Goal: Task Accomplishment & Management: Use online tool/utility

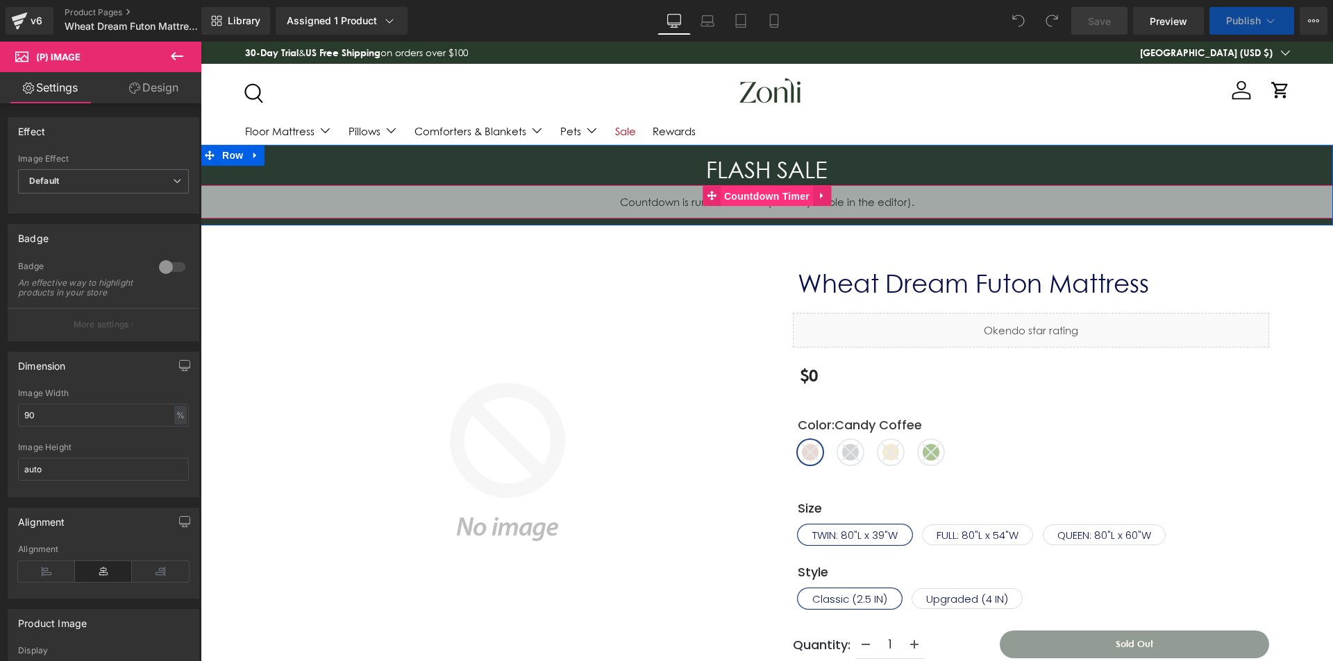
click at [750, 198] on span "Countdown Timer" at bounding box center [766, 196] width 92 height 21
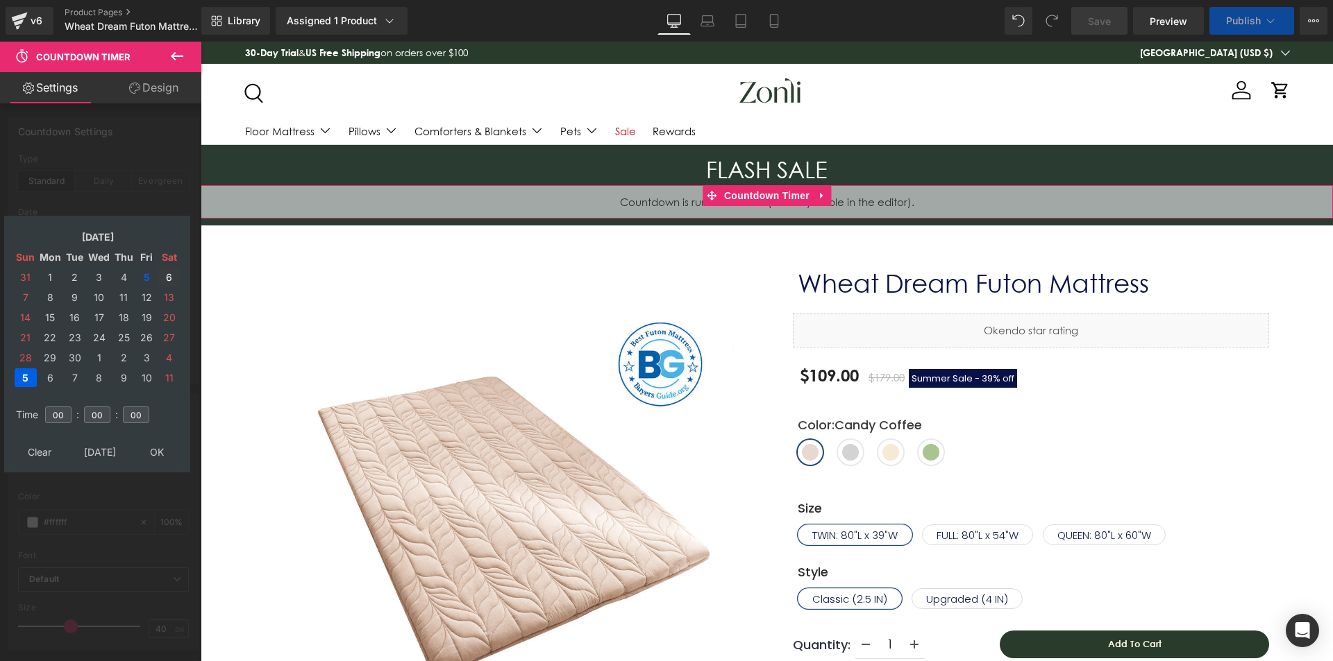
click at [164, 275] on td "6" at bounding box center [169, 277] width 22 height 19
drag, startPoint x: 153, startPoint y: 447, endPoint x: 366, endPoint y: 242, distance: 295.0
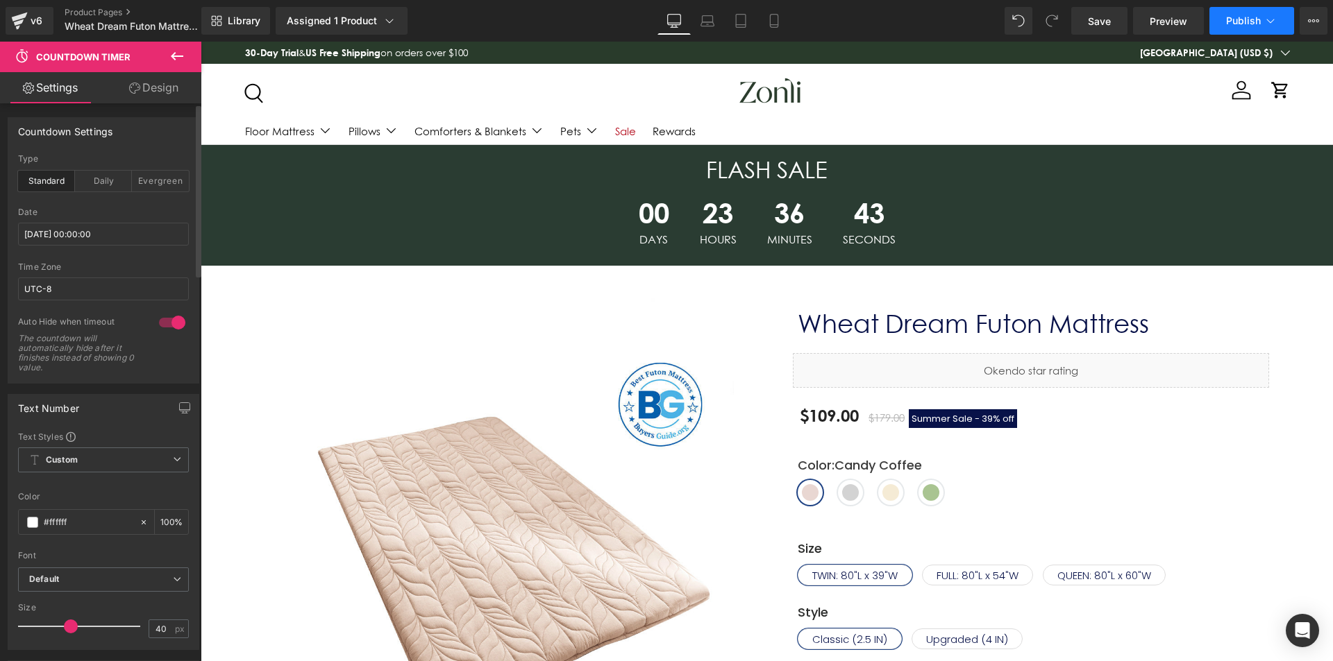
click at [1229, 19] on span "Publish" at bounding box center [1243, 20] width 35 height 11
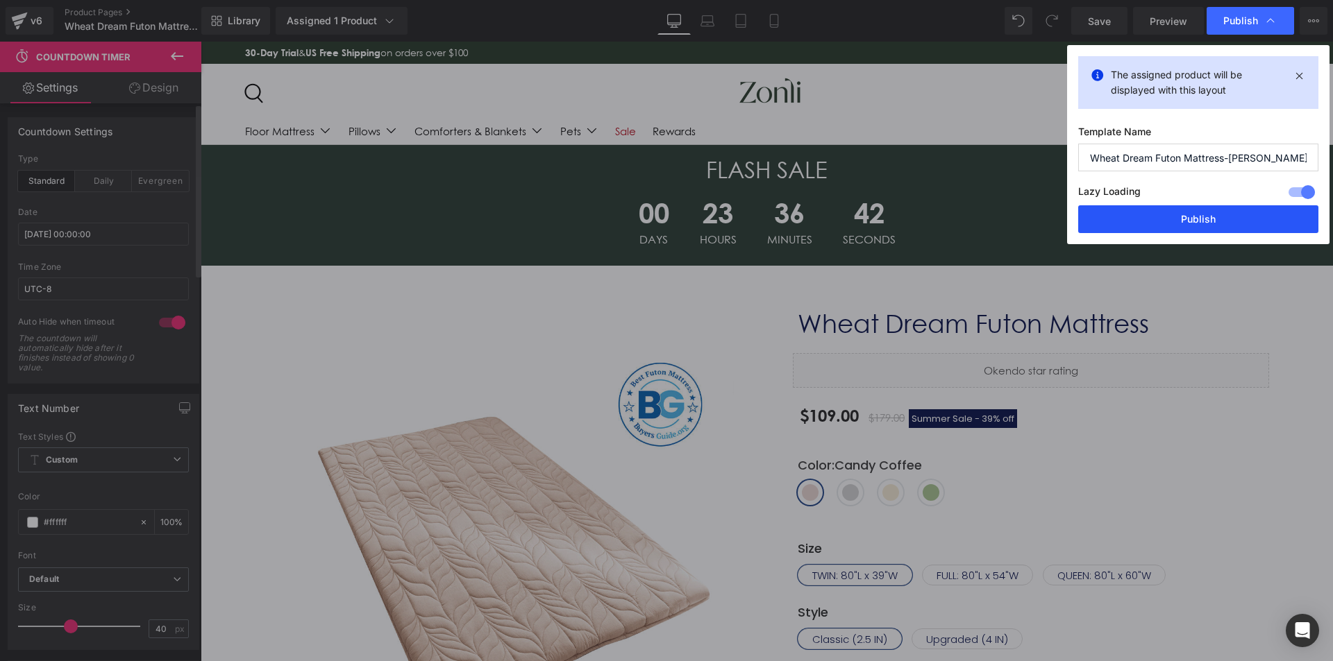
click at [1222, 227] on button "Publish" at bounding box center [1198, 219] width 240 height 28
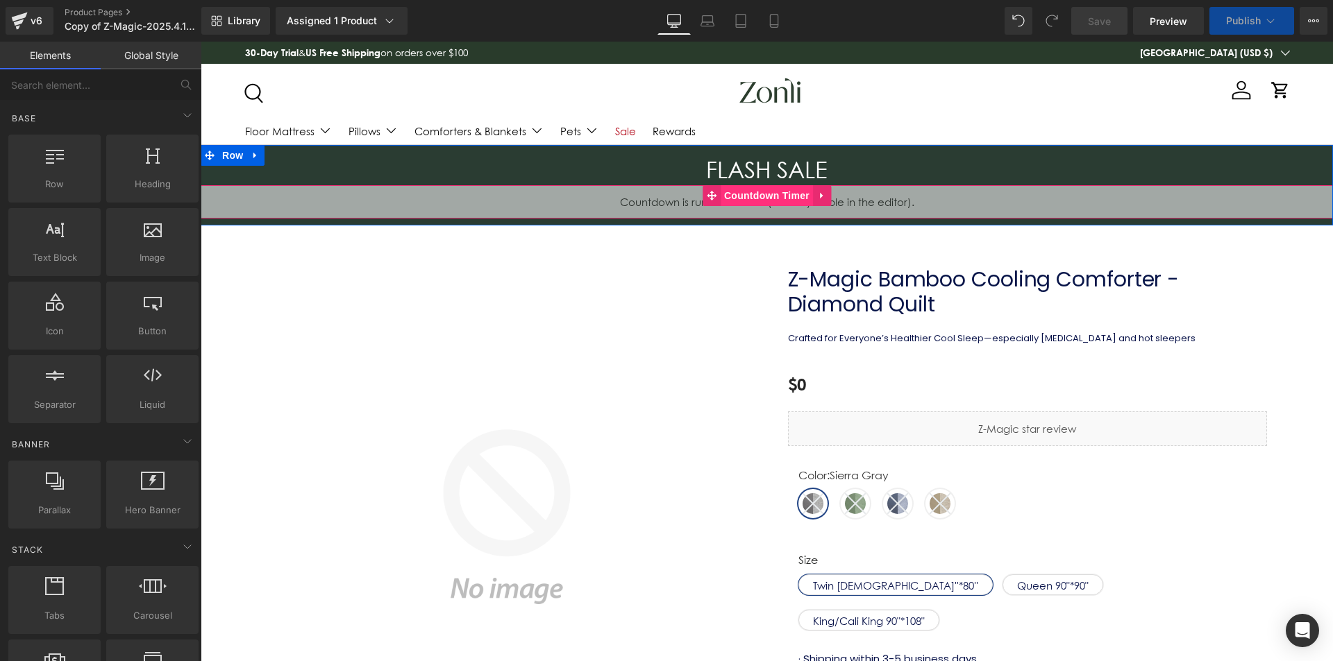
click at [747, 195] on span "Countdown Timer" at bounding box center [766, 195] width 92 height 21
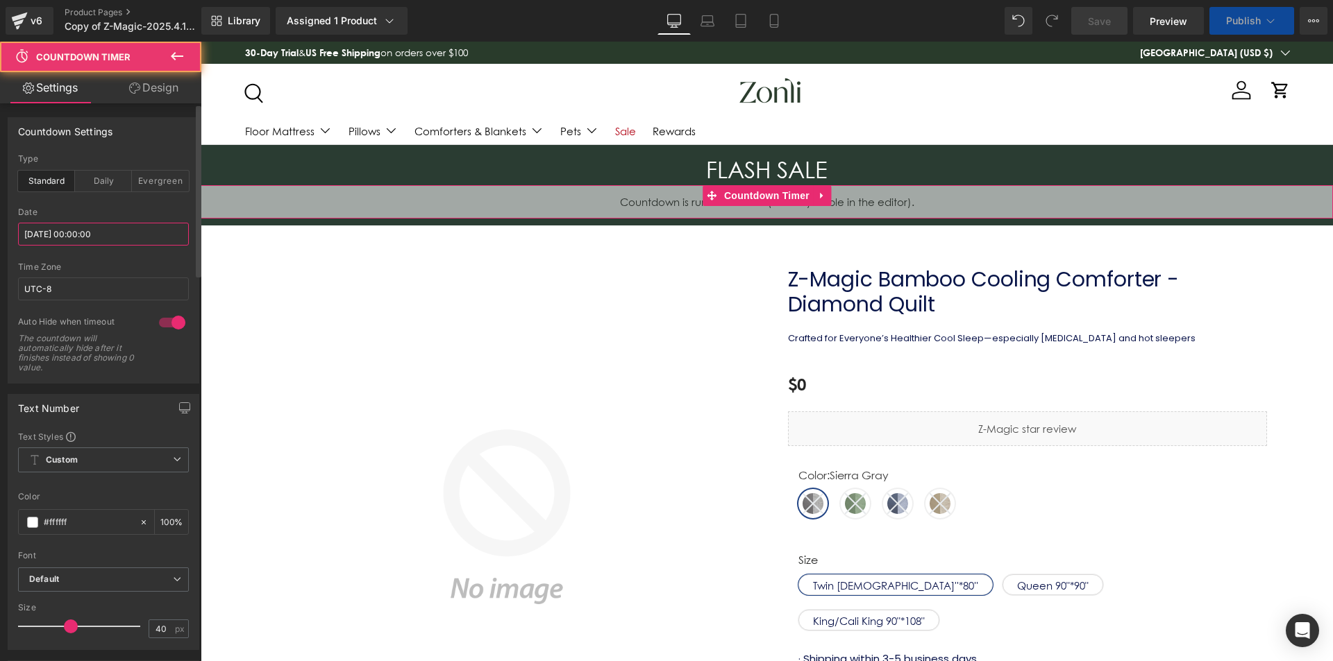
click at [83, 235] on input "[DATE] 00:00:00" at bounding box center [103, 234] width 171 height 23
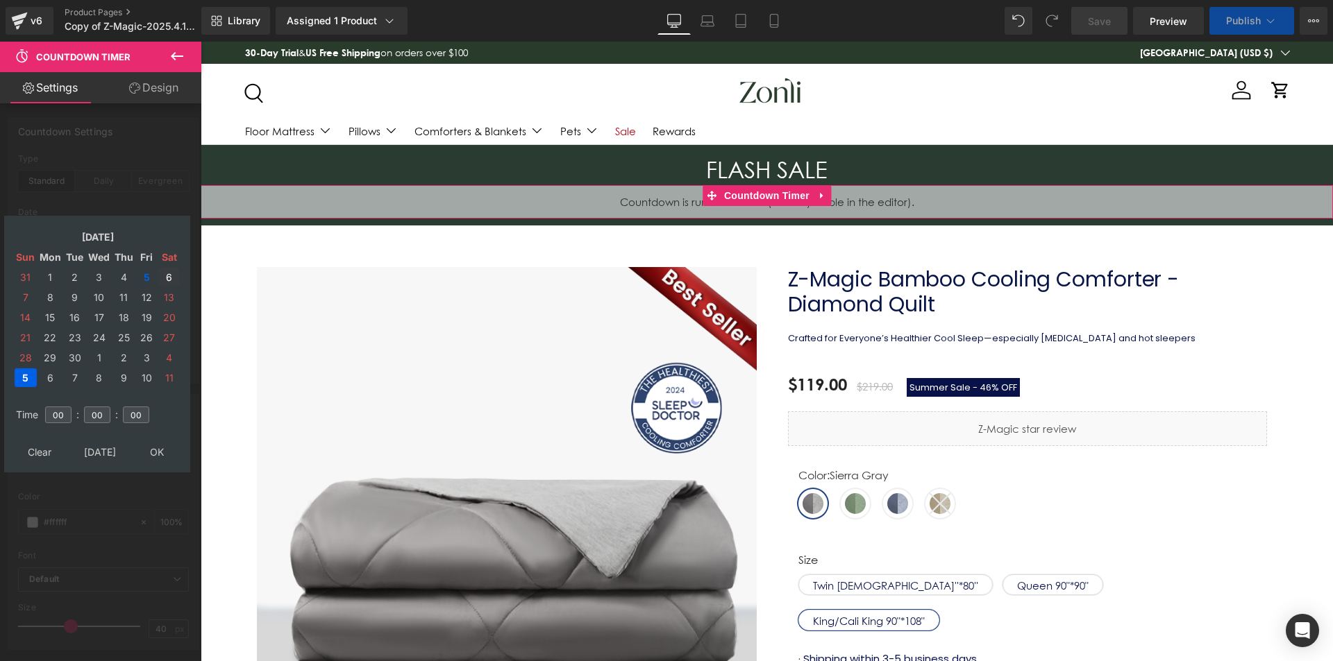
click at [173, 278] on td "6" at bounding box center [169, 277] width 22 height 19
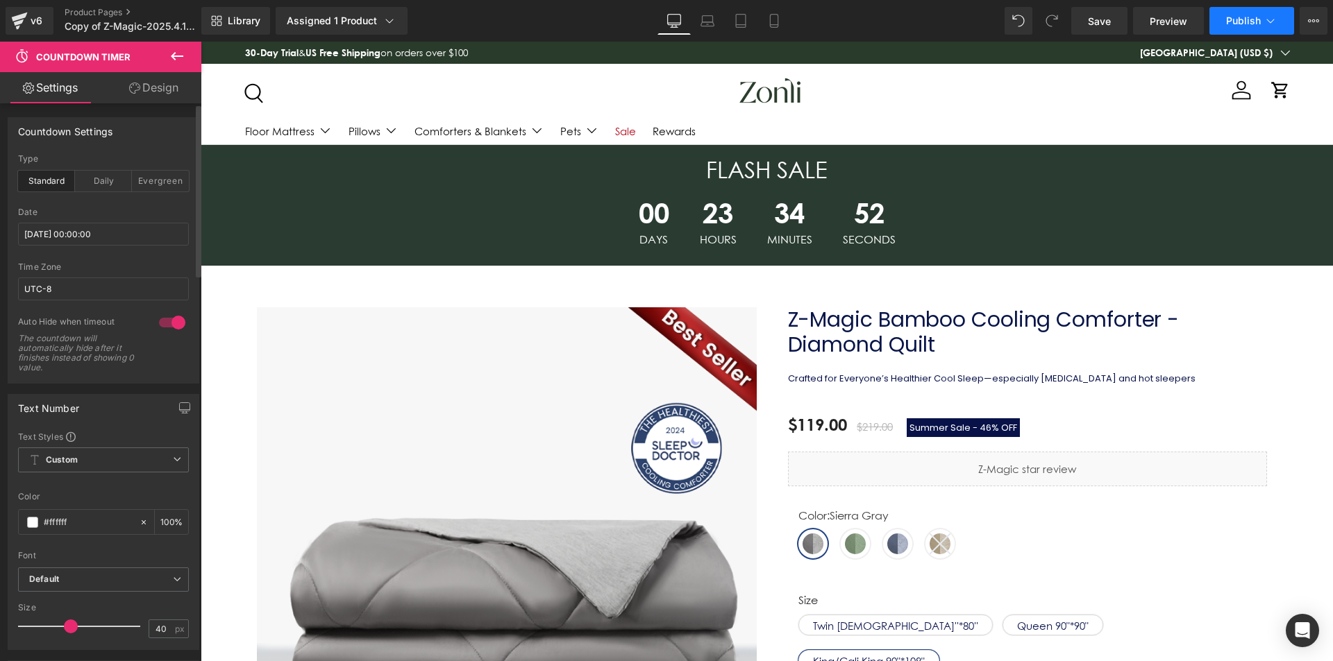
click at [1267, 15] on icon at bounding box center [1270, 21] width 14 height 14
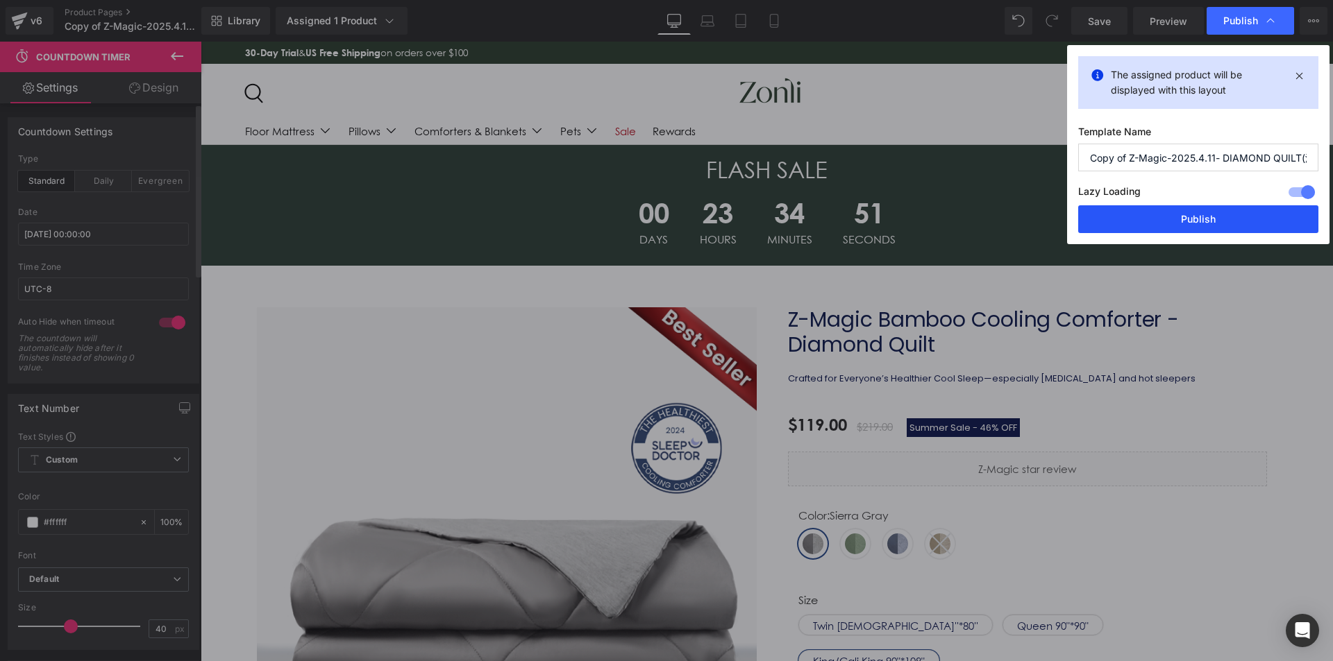
click at [1231, 218] on button "Publish" at bounding box center [1198, 219] width 240 height 28
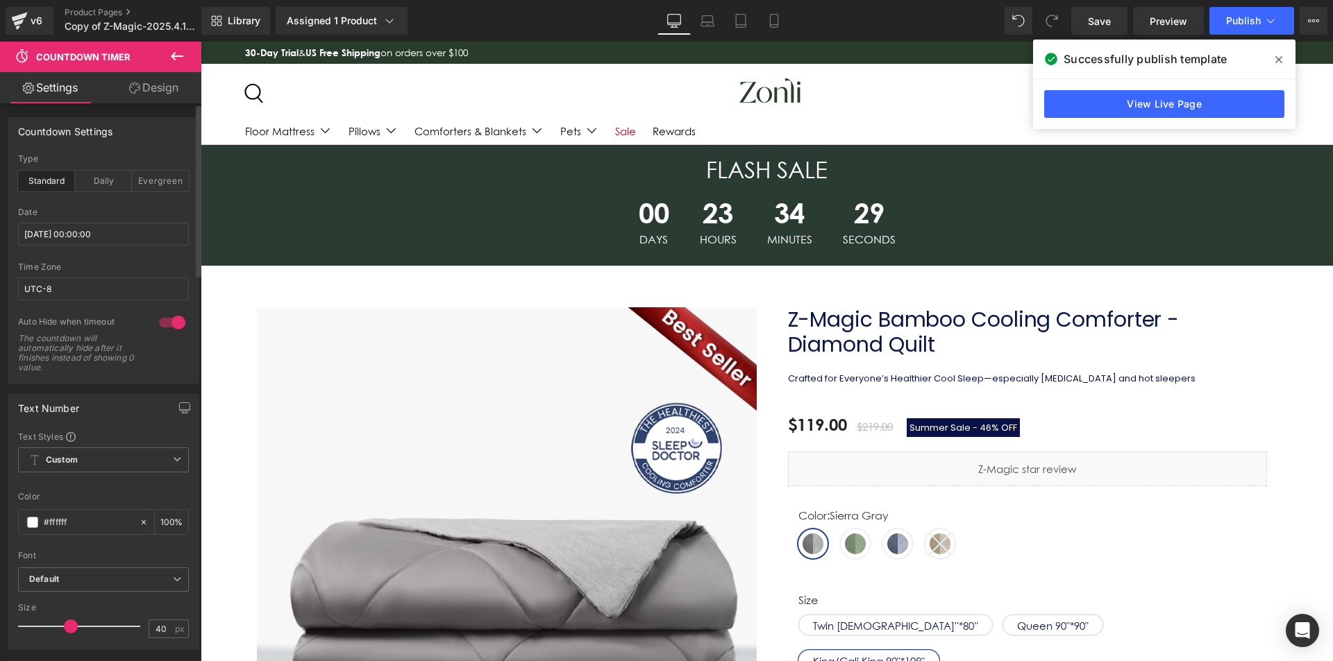
click at [1273, 58] on span at bounding box center [1278, 60] width 22 height 22
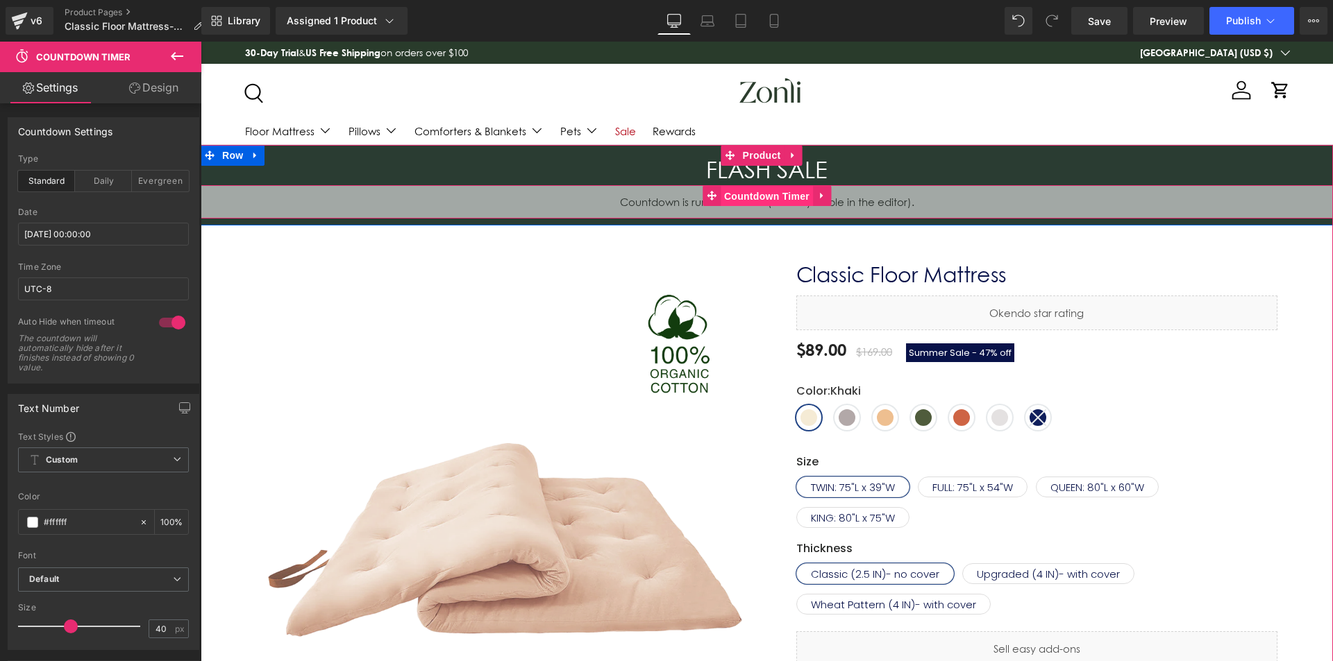
click at [756, 195] on span "Countdown Timer" at bounding box center [766, 196] width 92 height 21
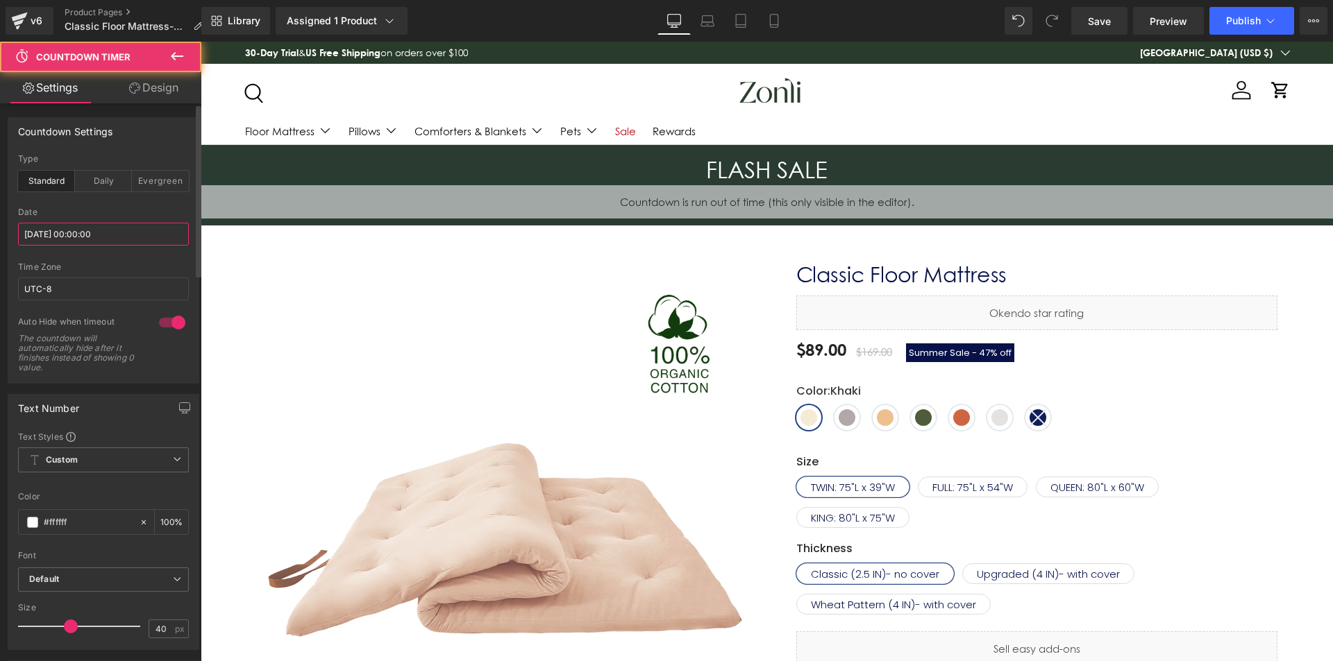
click at [117, 228] on input "[DATE] 00:00:00" at bounding box center [103, 234] width 171 height 23
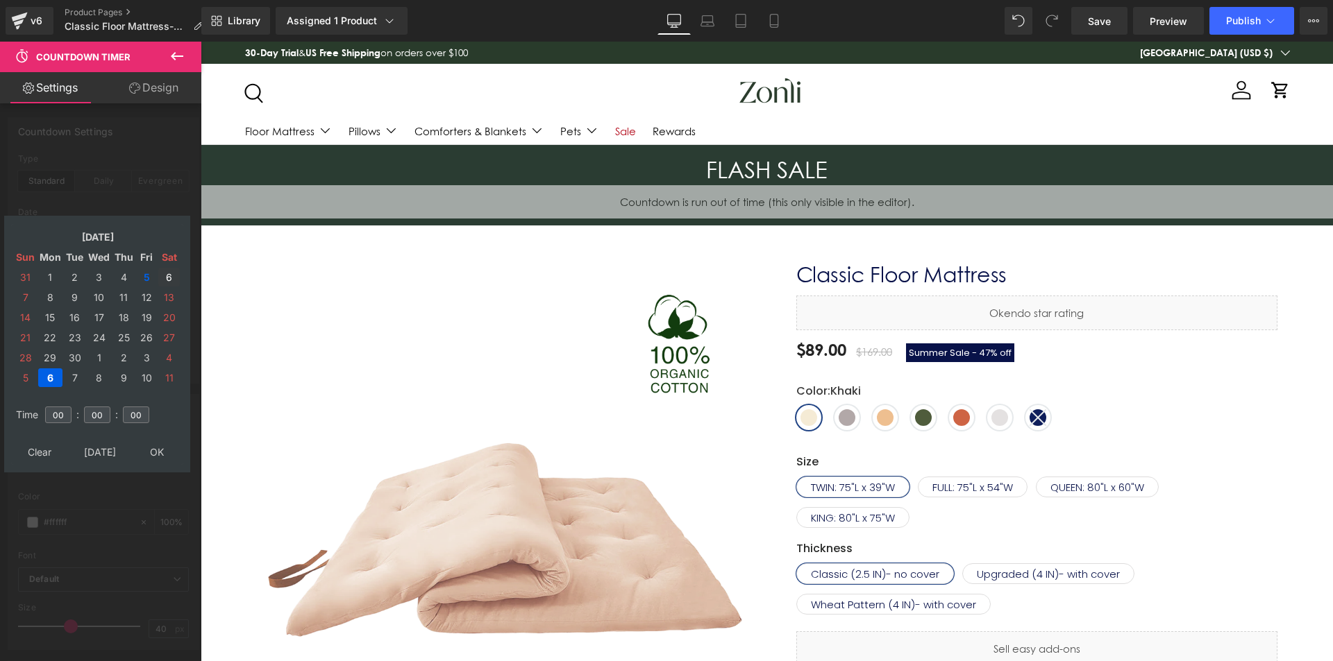
click at [169, 278] on td "6" at bounding box center [169, 277] width 22 height 19
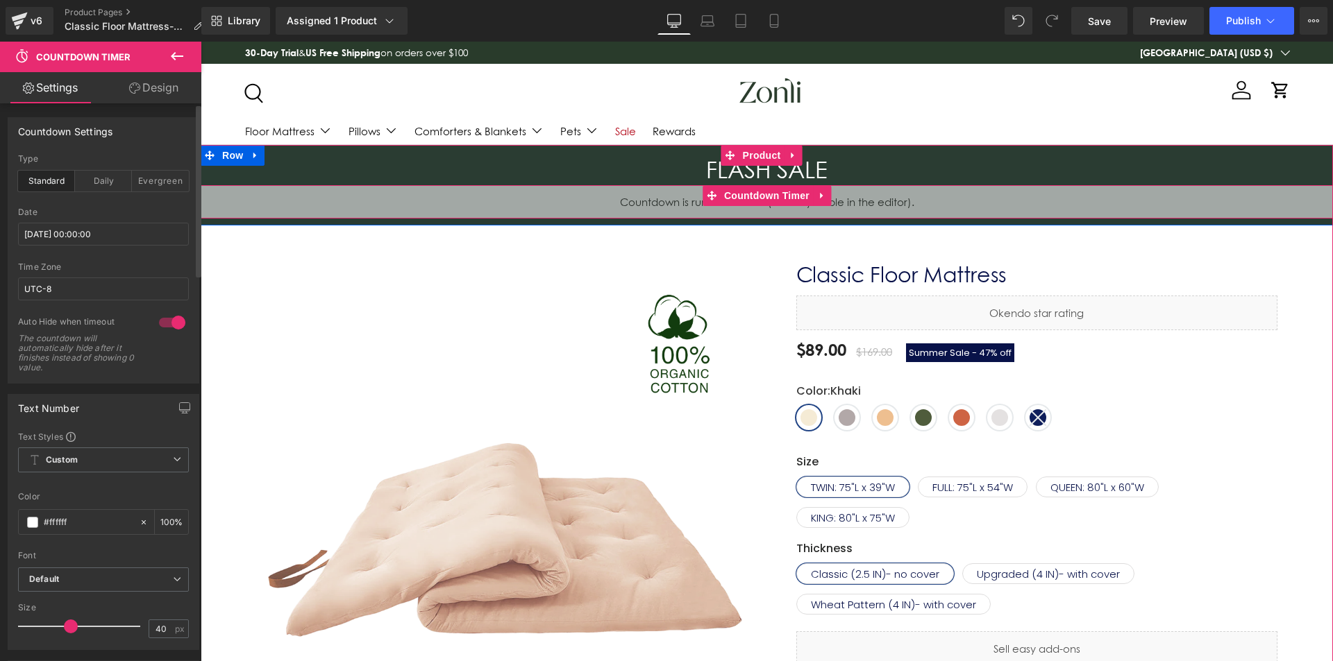
drag, startPoint x: 362, startPoint y: 233, endPoint x: 215, endPoint y: 196, distance: 151.2
click at [751, 196] on span "Countdown Timer" at bounding box center [766, 195] width 92 height 21
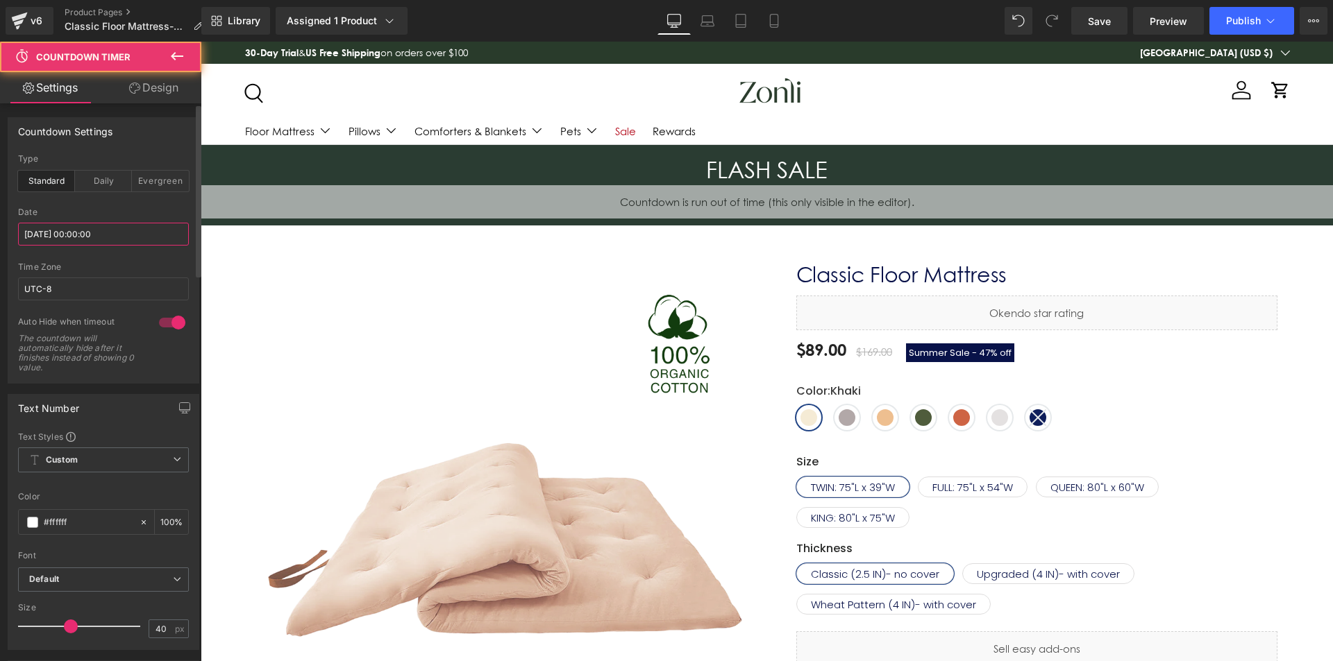
click at [92, 230] on input "[DATE] 00:00:00" at bounding box center [103, 234] width 171 height 23
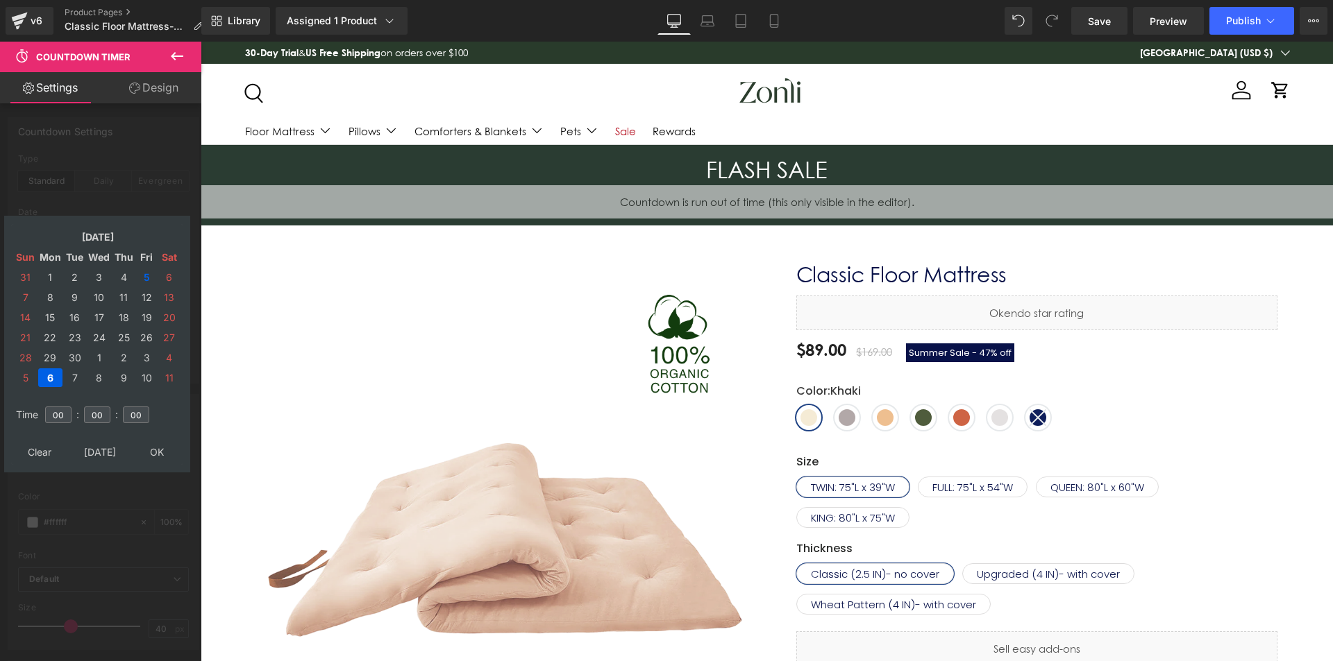
click at [24, 291] on td "7" at bounding box center [26, 297] width 22 height 19
click at [152, 462] on table "Clear Today OK" at bounding box center [97, 452] width 172 height 26
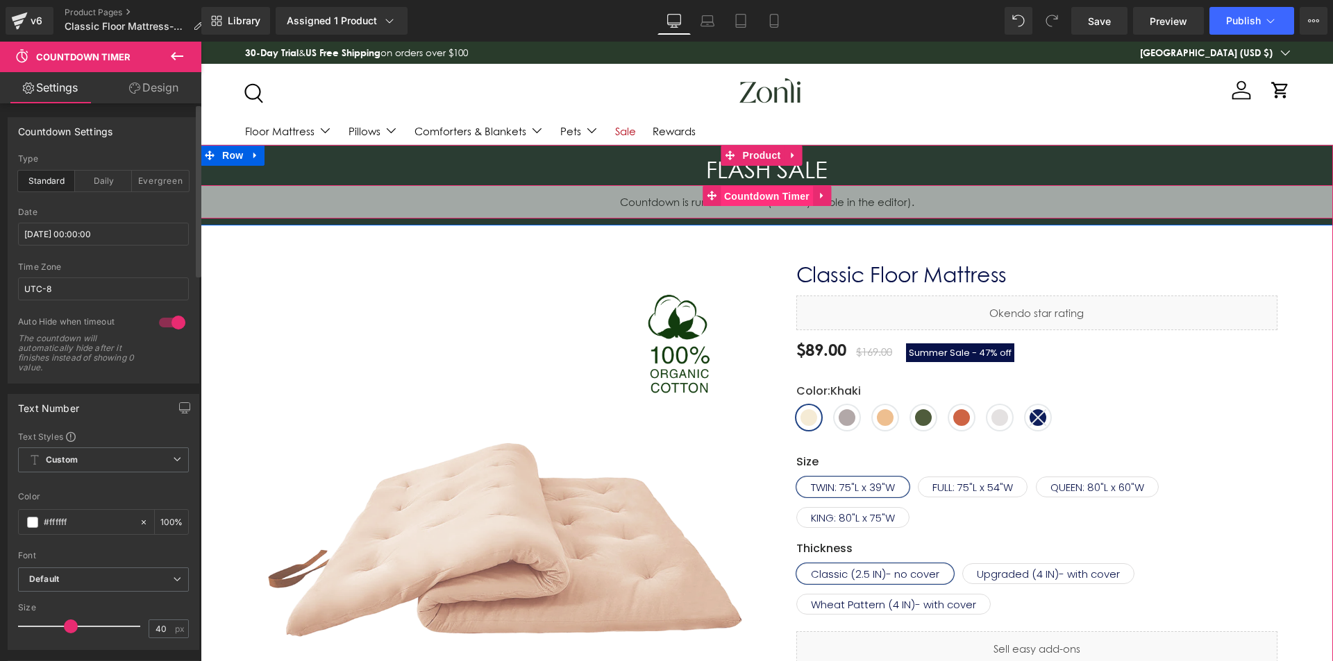
click at [779, 200] on span "Countdown Timer" at bounding box center [766, 196] width 92 height 21
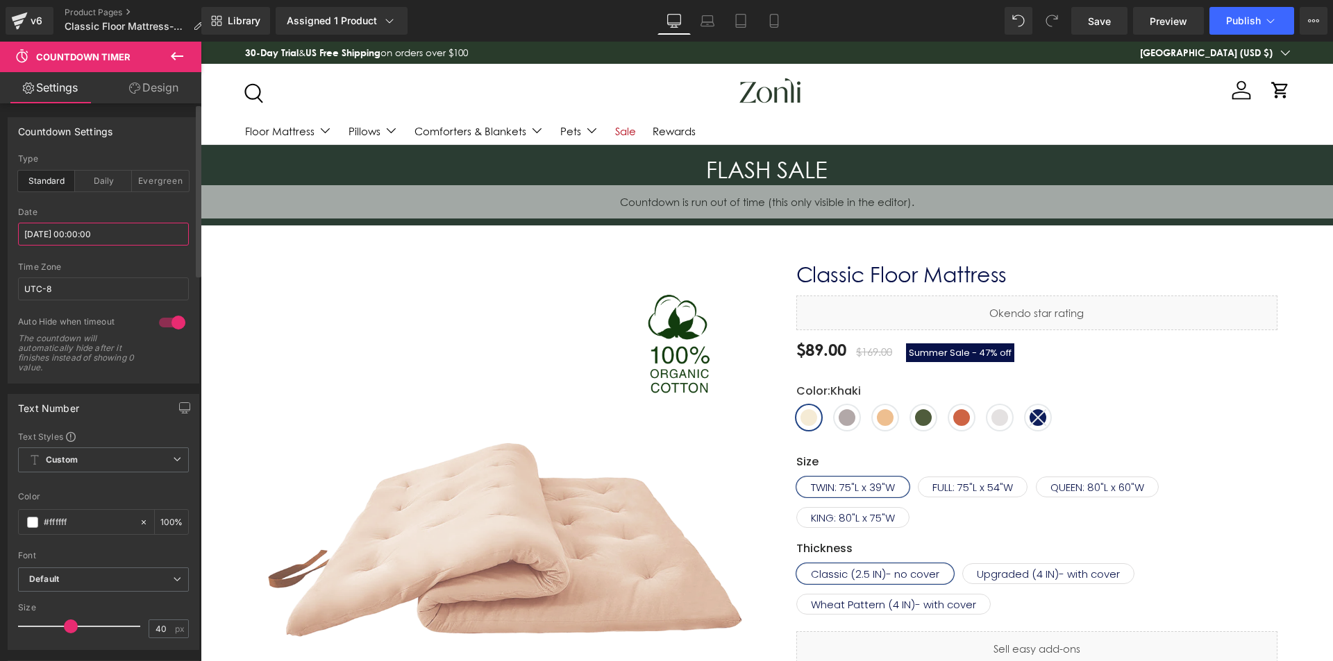
click at [81, 232] on input "2025/09/07 00:00:00" at bounding box center [103, 234] width 171 height 23
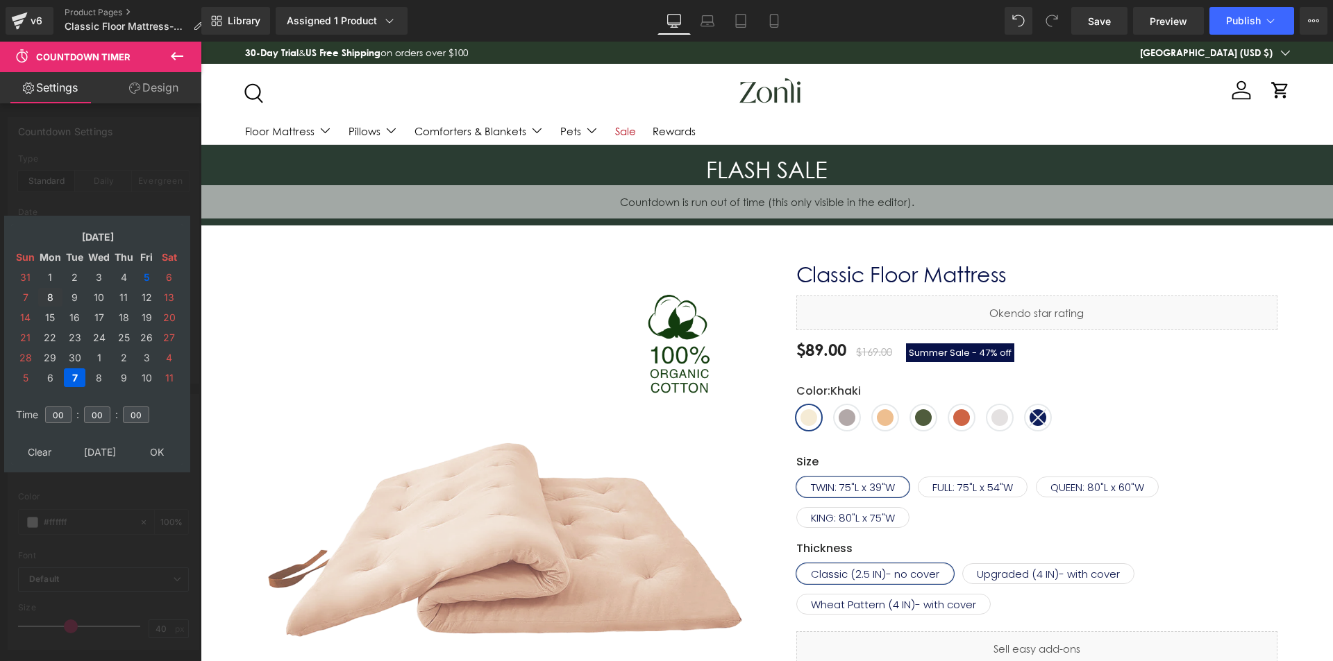
click at [58, 295] on td "8" at bounding box center [50, 297] width 24 height 19
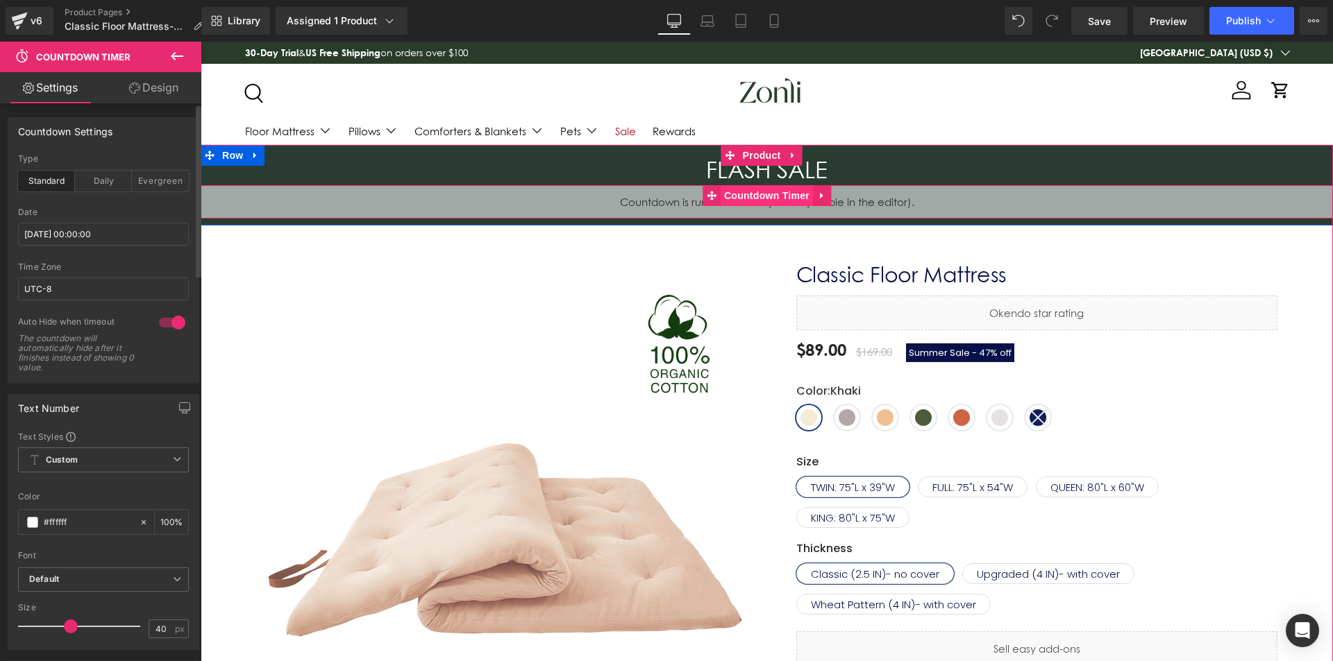
click at [720, 198] on span "Countdown Timer" at bounding box center [766, 195] width 92 height 21
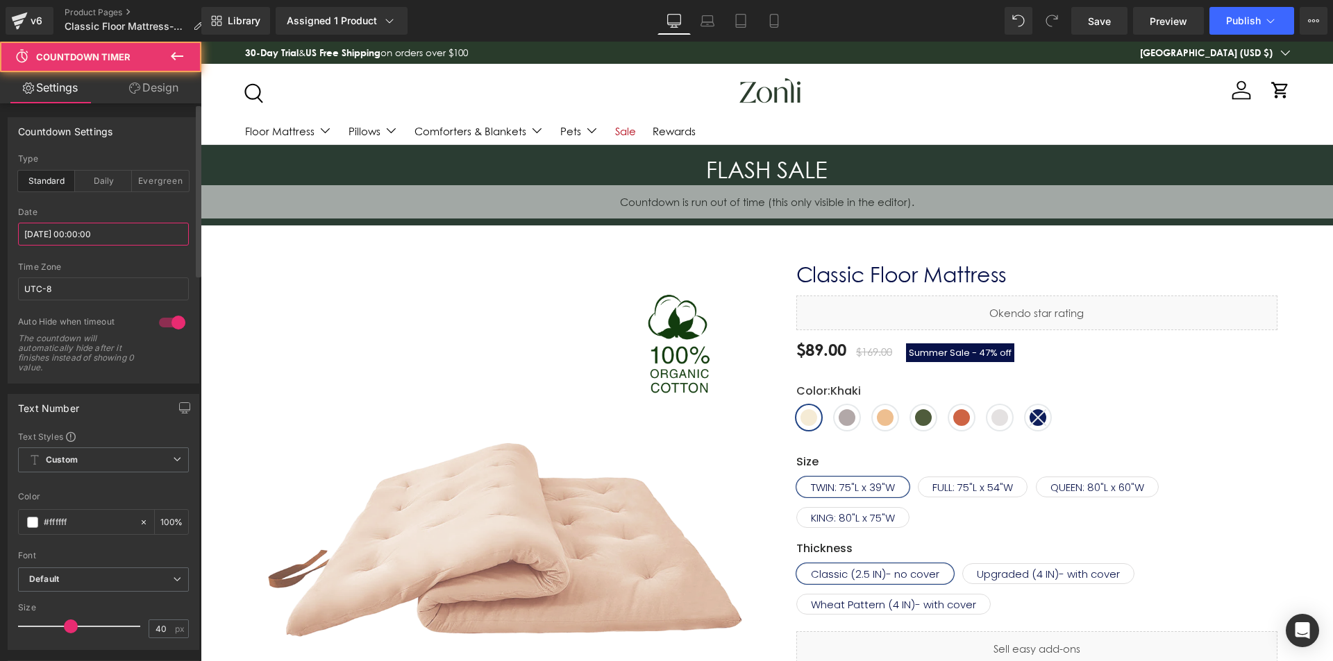
click at [99, 223] on input "2025/09/08 00:00:00" at bounding box center [103, 234] width 171 height 23
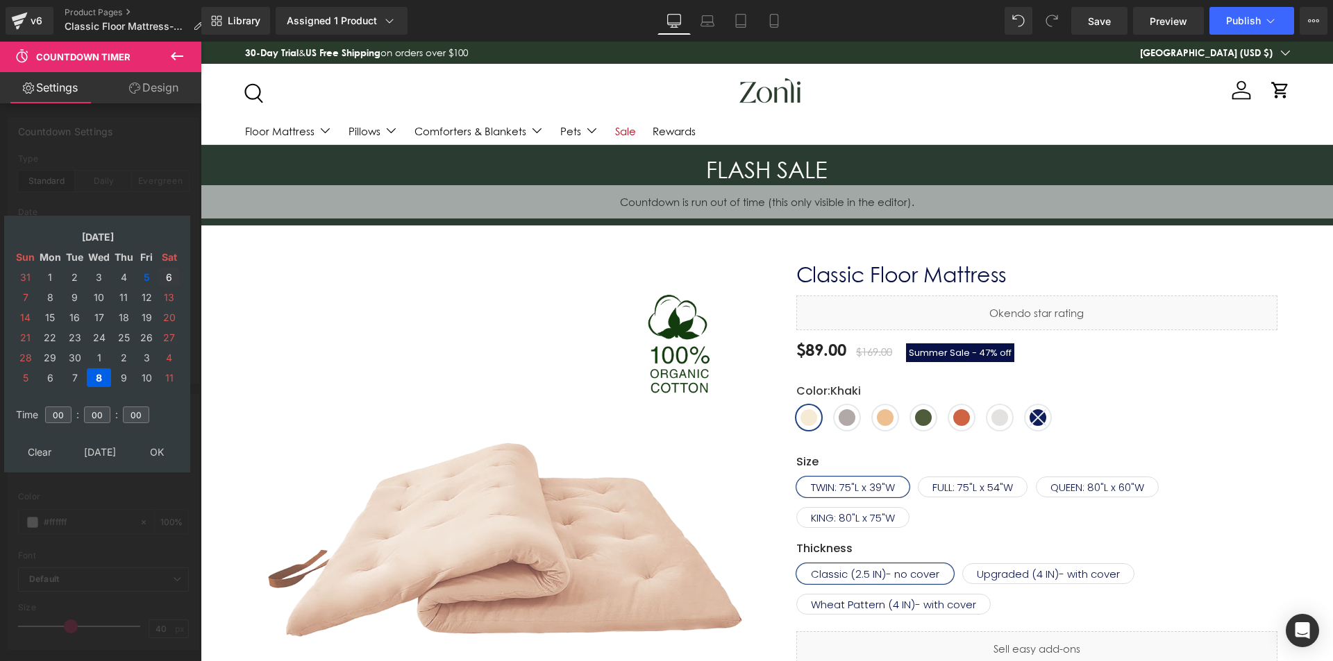
click at [162, 278] on td "6" at bounding box center [169, 277] width 22 height 19
type input "[DATE] 00:00:00"
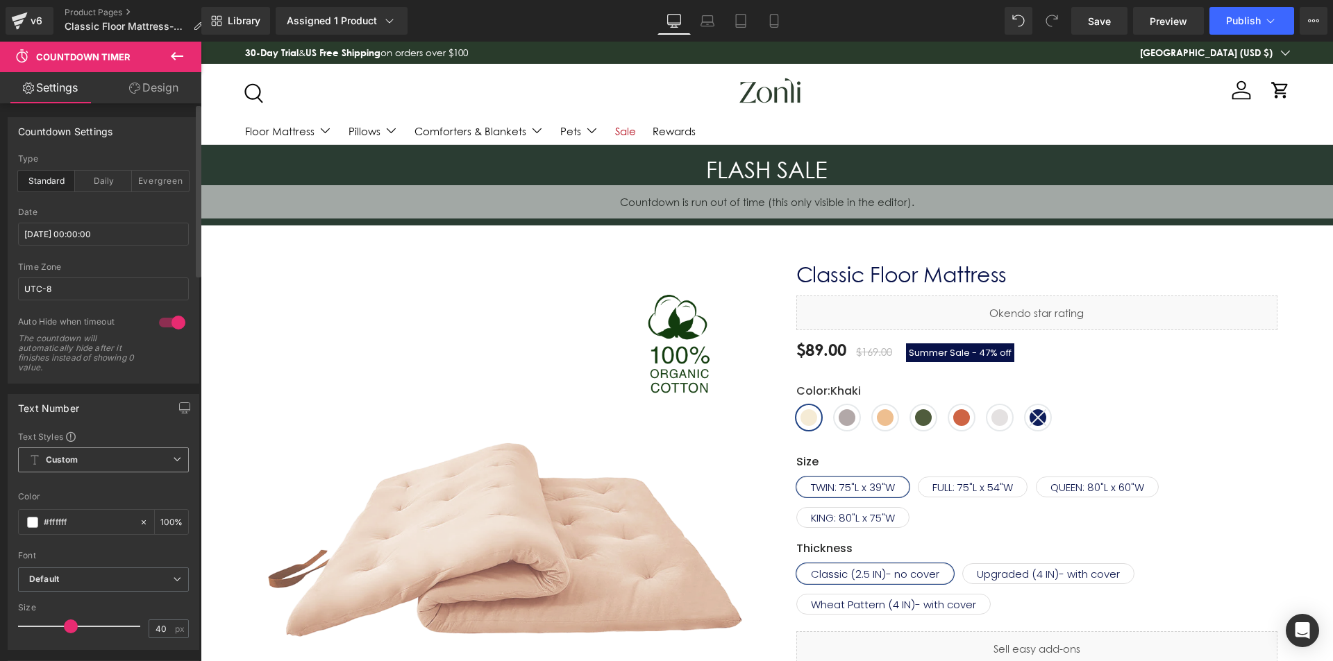
click at [153, 452] on span "Custom Setup Global Style" at bounding box center [103, 460] width 171 height 25
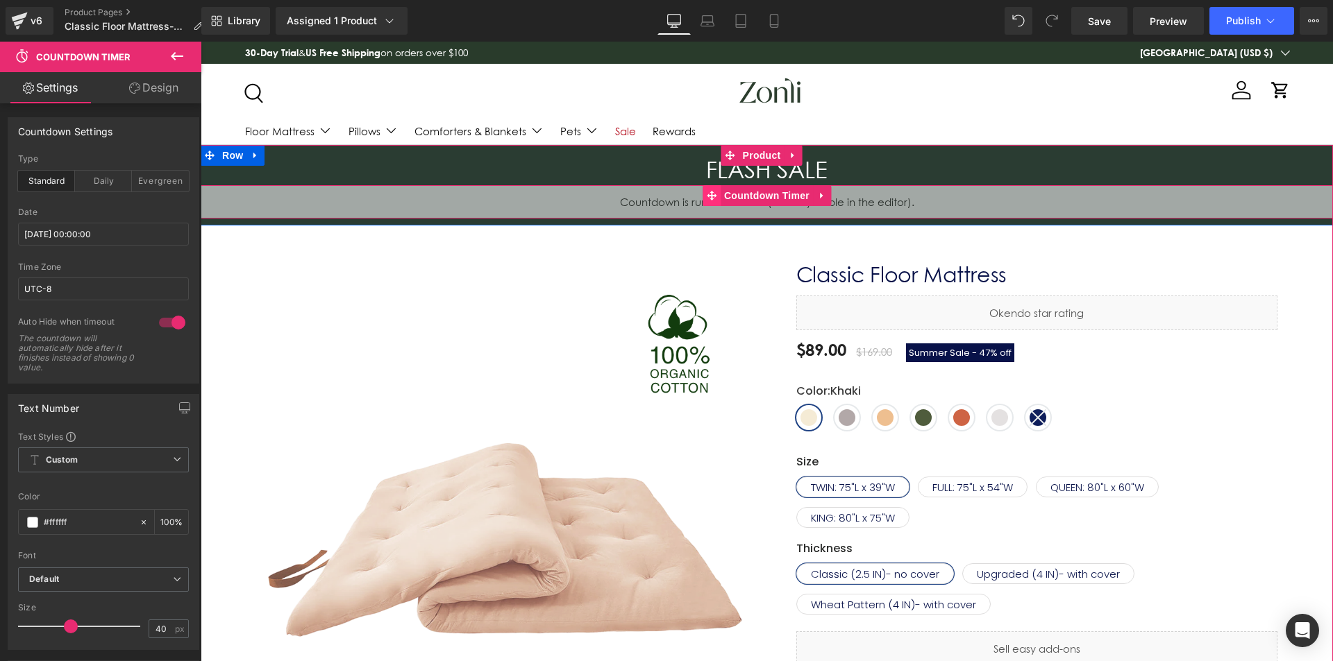
click at [711, 197] on icon at bounding box center [712, 195] width 10 height 10
click at [736, 196] on span "Countdown Timer" at bounding box center [766, 196] width 92 height 21
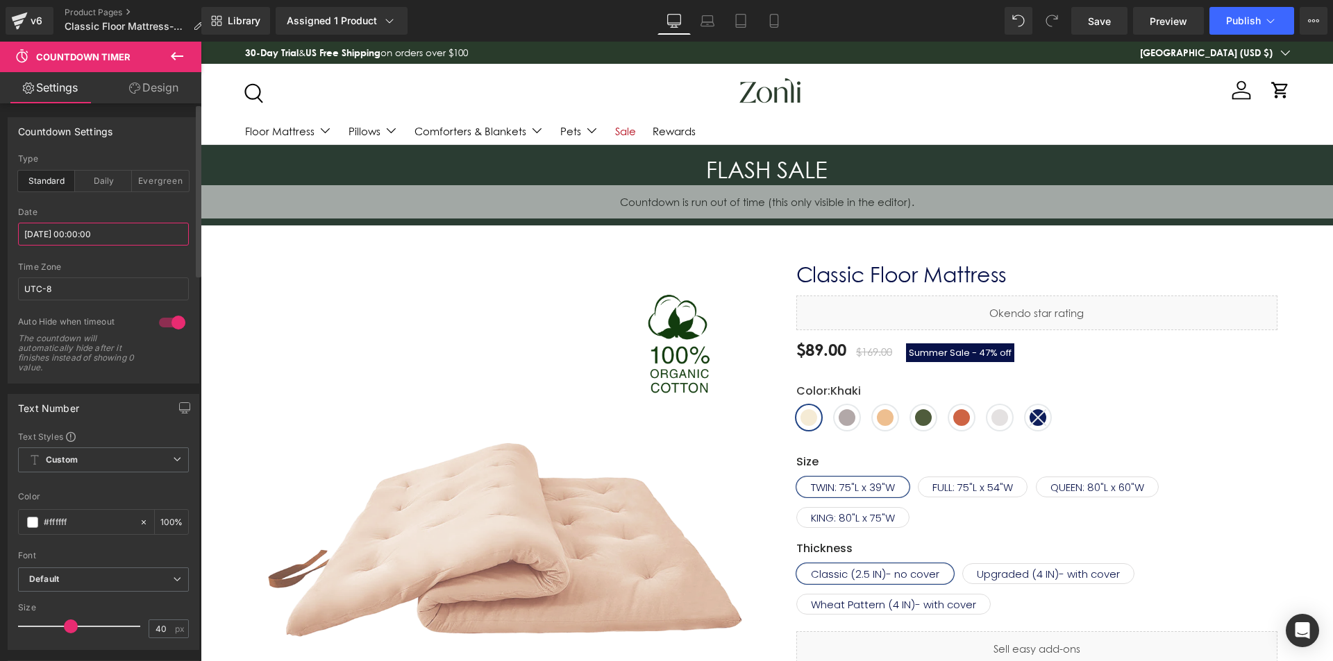
click at [96, 223] on input "[DATE] 00:00:00" at bounding box center [103, 234] width 171 height 23
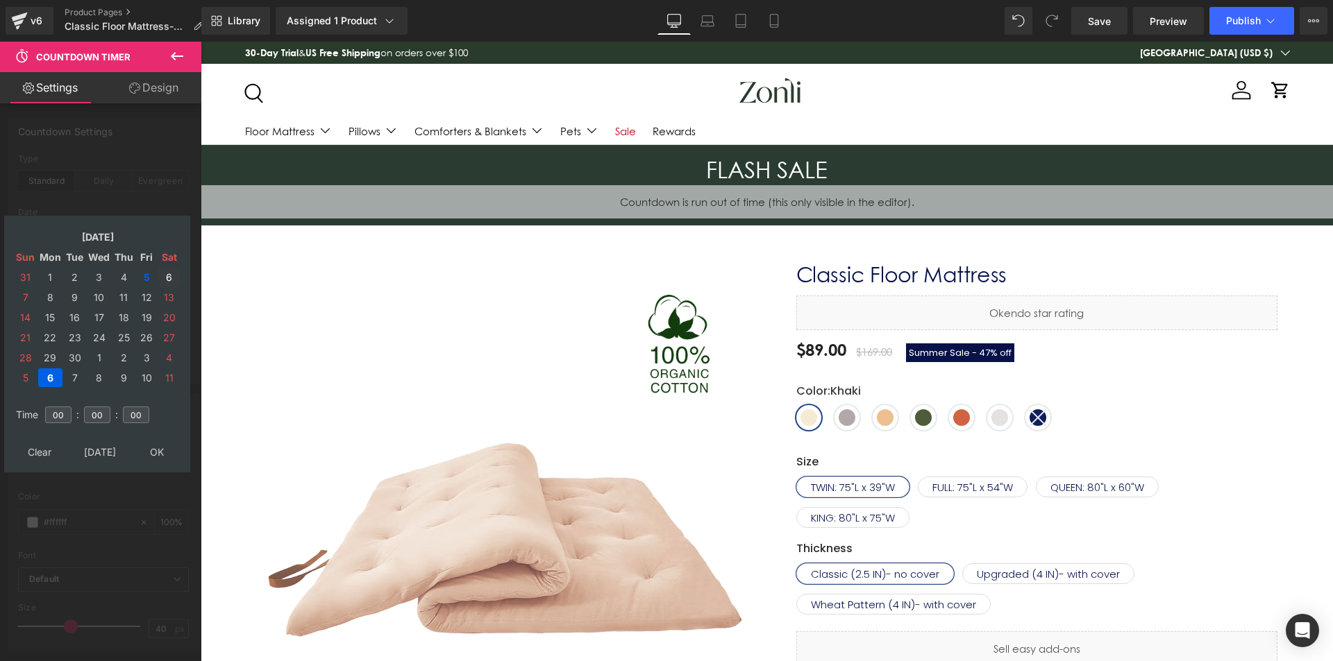
click at [167, 275] on td "6" at bounding box center [169, 277] width 22 height 19
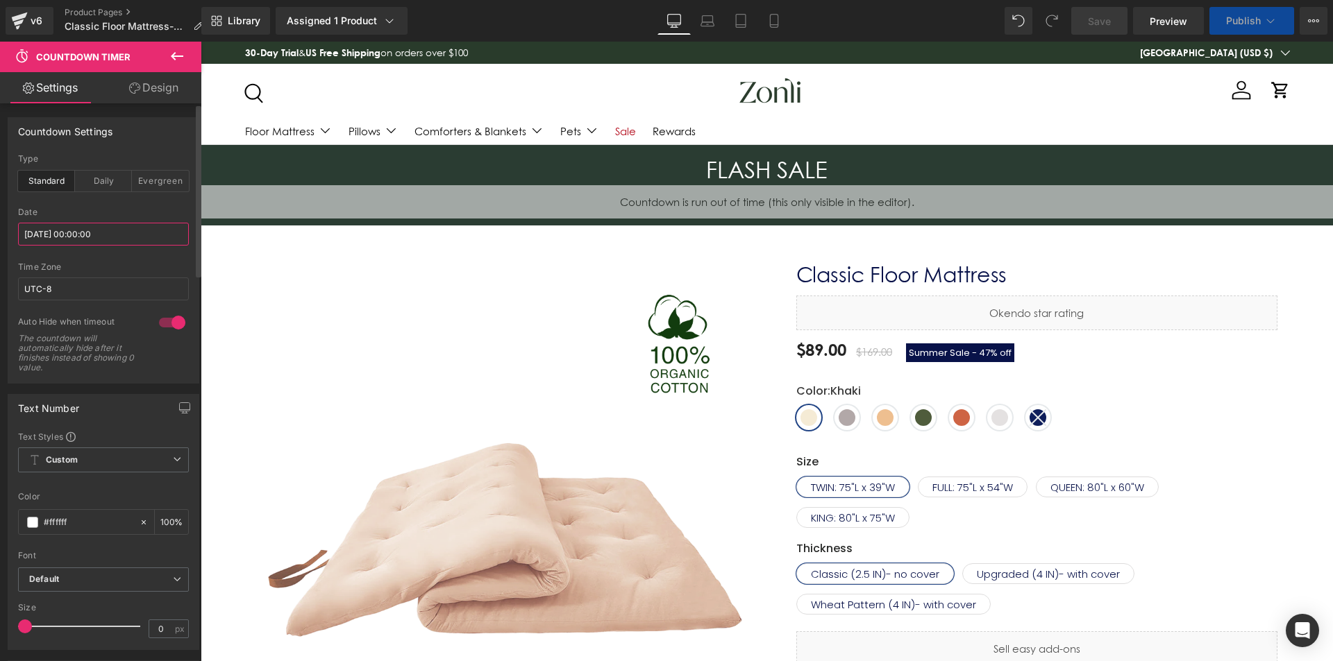
click at [62, 231] on input "[DATE] 00:00:00" at bounding box center [103, 234] width 171 height 23
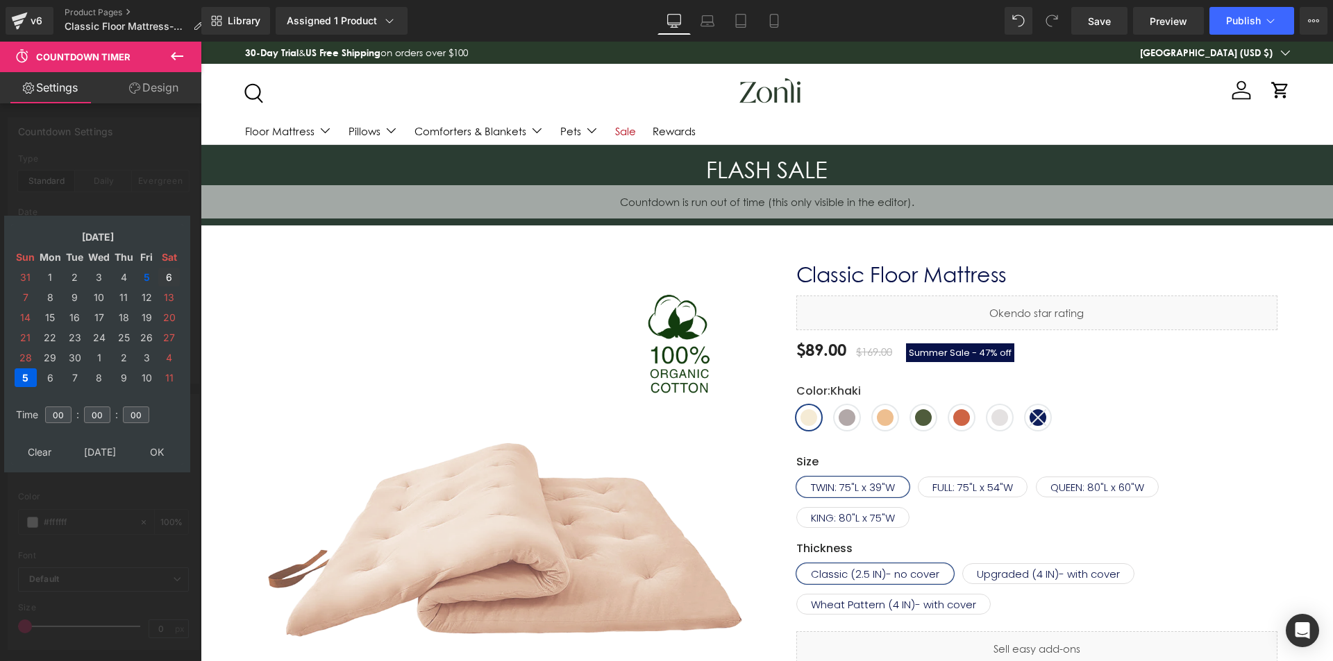
click at [162, 274] on td "6" at bounding box center [169, 277] width 22 height 19
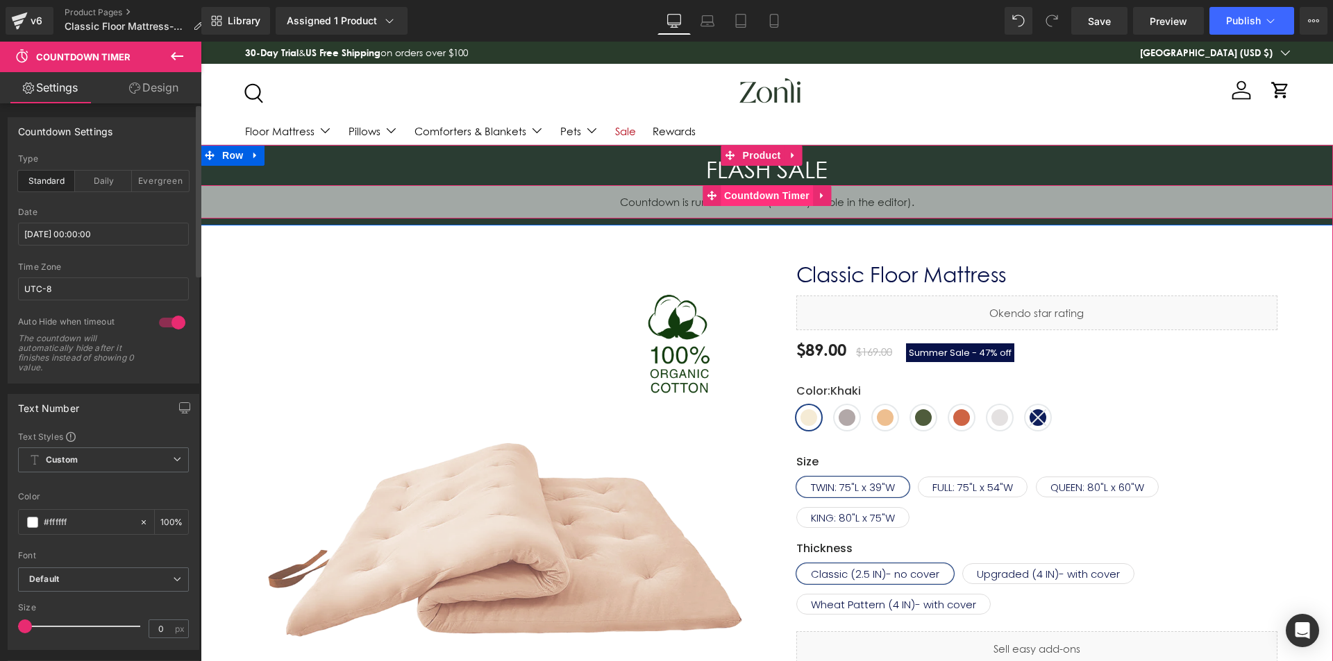
drag, startPoint x: 746, startPoint y: 196, endPoint x: 731, endPoint y: 196, distance: 14.6
click at [744, 196] on span "Countdown Timer" at bounding box center [766, 195] width 92 height 21
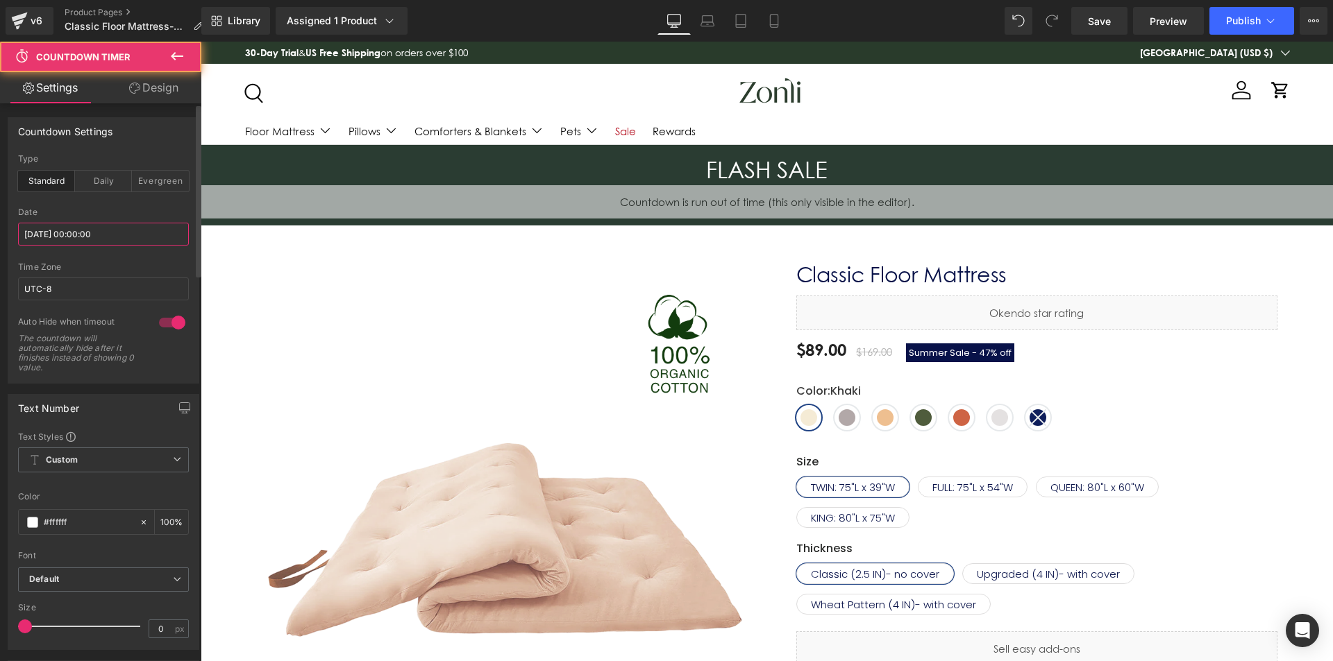
click at [96, 242] on input "[DATE] 00:00:00" at bounding box center [103, 234] width 171 height 23
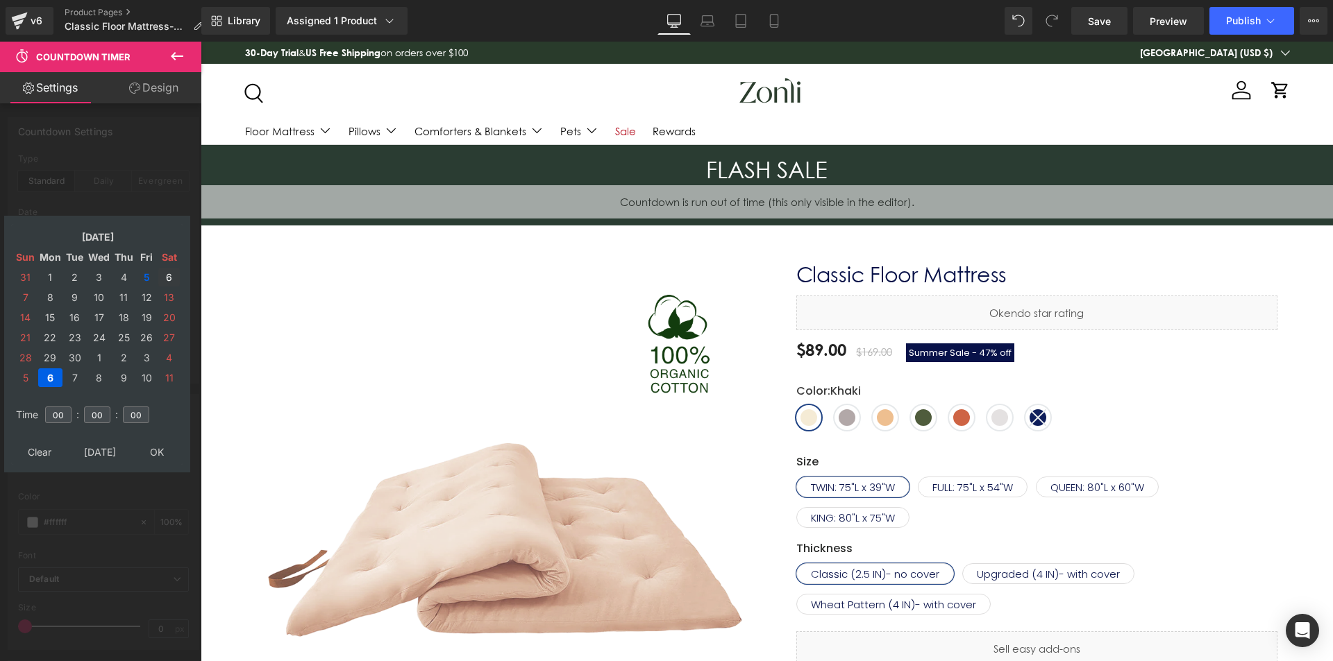
click at [170, 281] on td "6" at bounding box center [169, 277] width 22 height 19
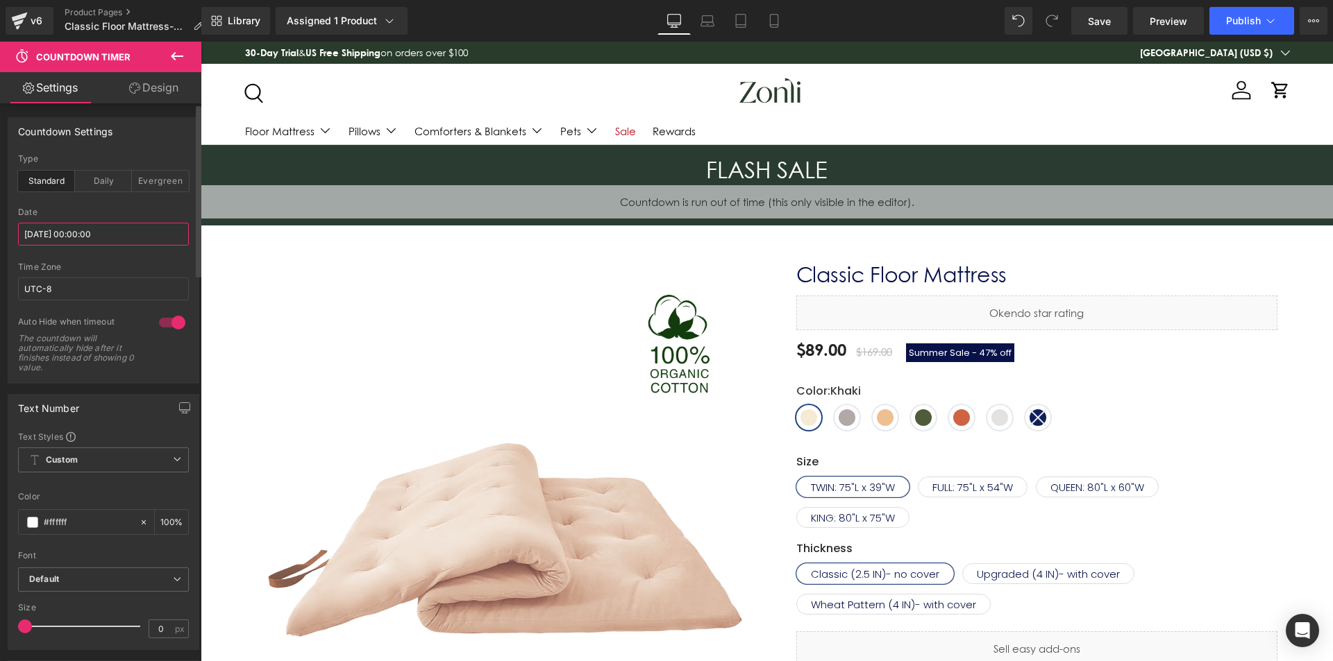
click at [117, 236] on input "[DATE] 00:00:00" at bounding box center [103, 234] width 171 height 23
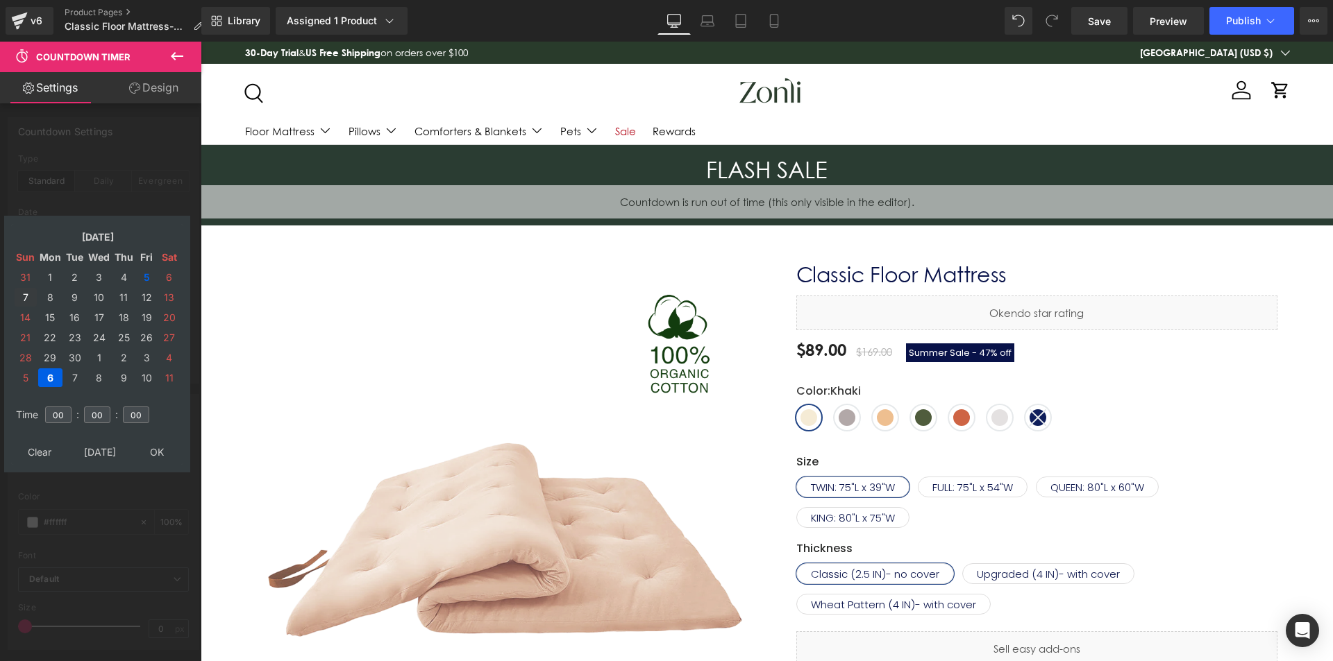
click at [26, 296] on td "7" at bounding box center [26, 297] width 22 height 19
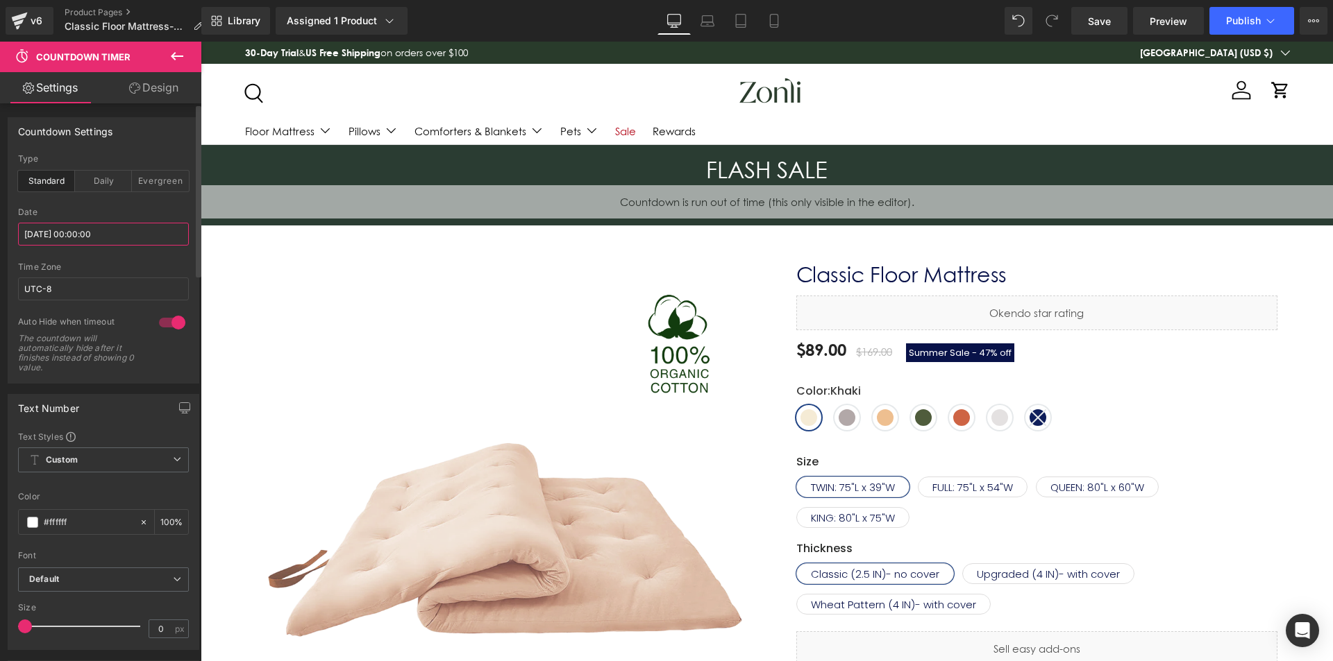
click at [103, 239] on input "[DATE] 00:00:00" at bounding box center [103, 234] width 171 height 23
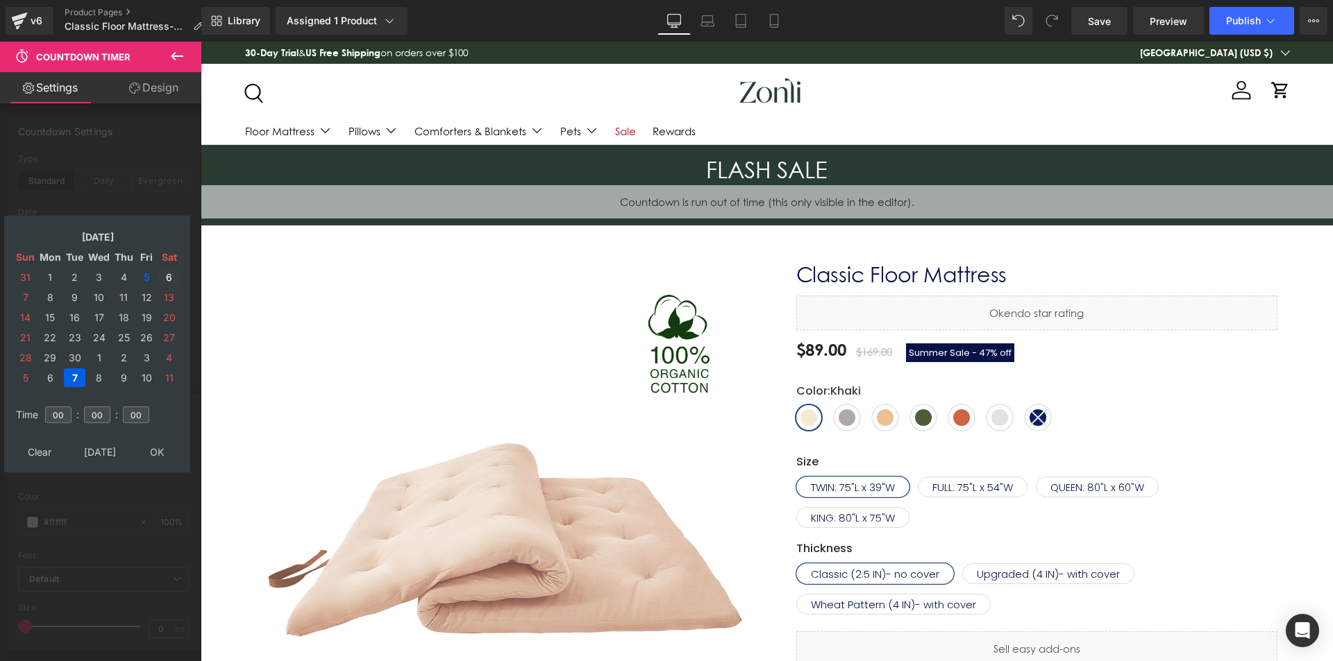
click at [173, 278] on td "6" at bounding box center [169, 277] width 22 height 19
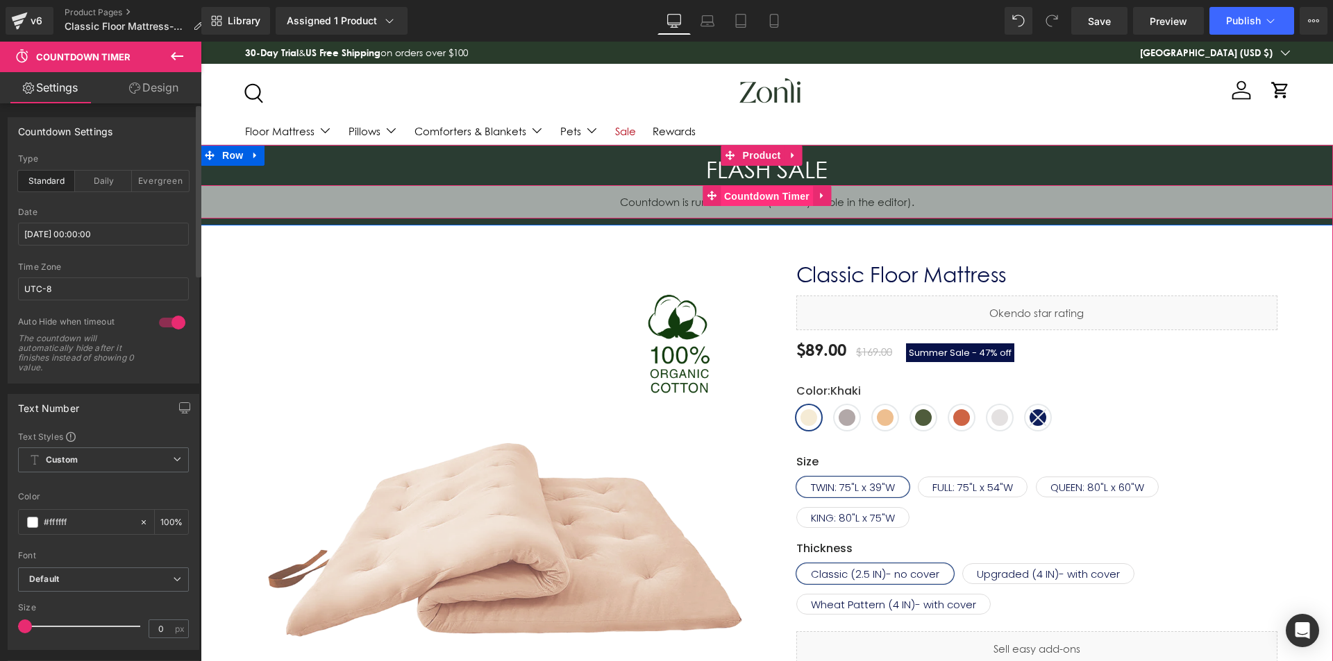
click at [792, 198] on span "Countdown Timer" at bounding box center [766, 196] width 92 height 21
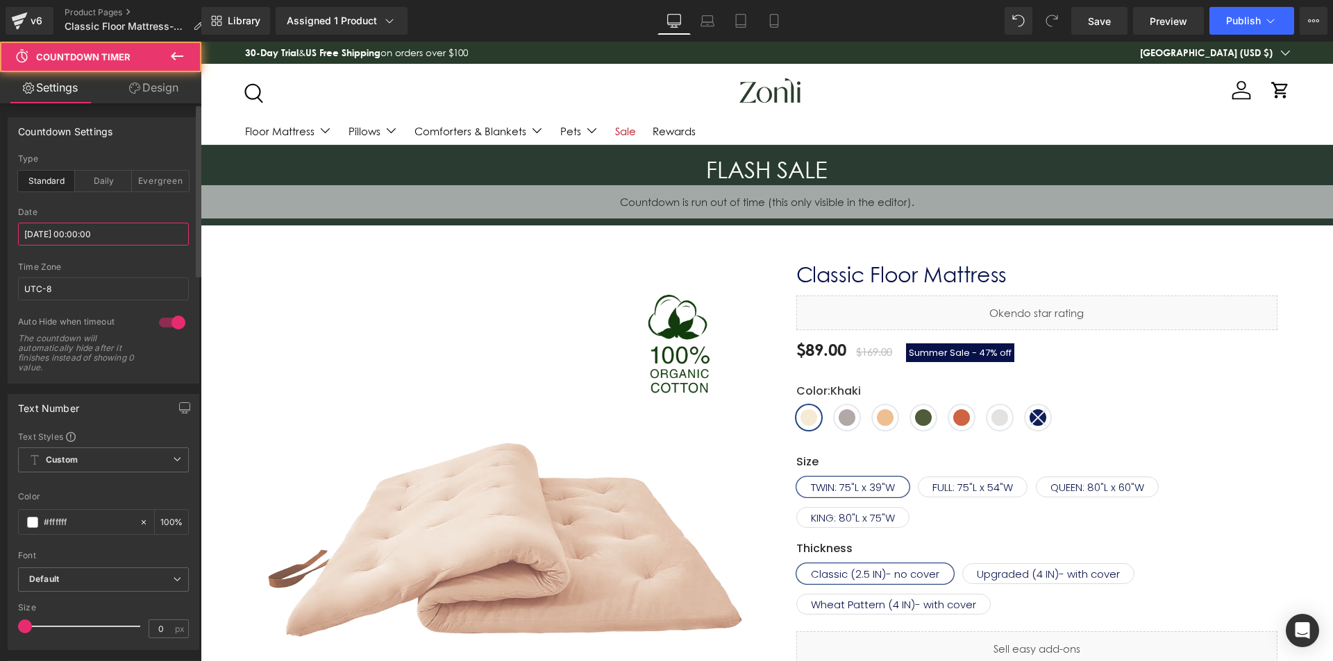
click at [92, 238] on input "2025/09/05 00:00:00" at bounding box center [103, 234] width 171 height 23
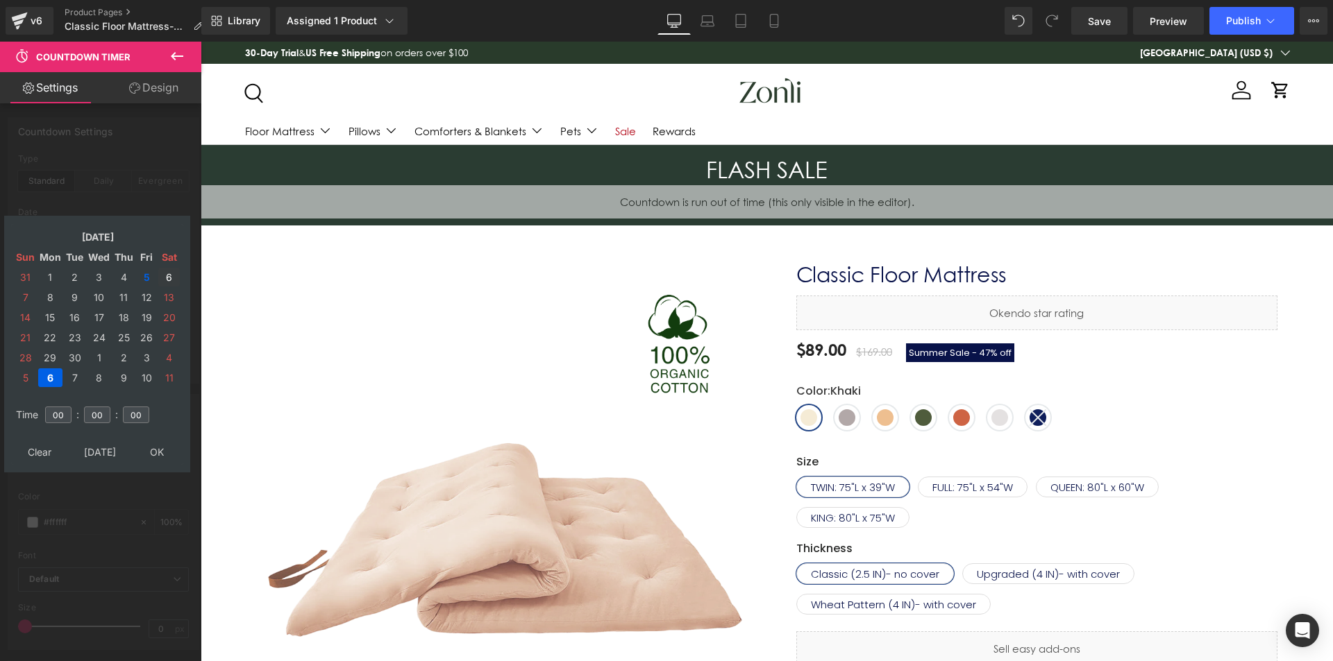
click at [169, 277] on td "6" at bounding box center [169, 277] width 22 height 19
drag, startPoint x: 156, startPoint y: 452, endPoint x: 435, endPoint y: 168, distance: 398.5
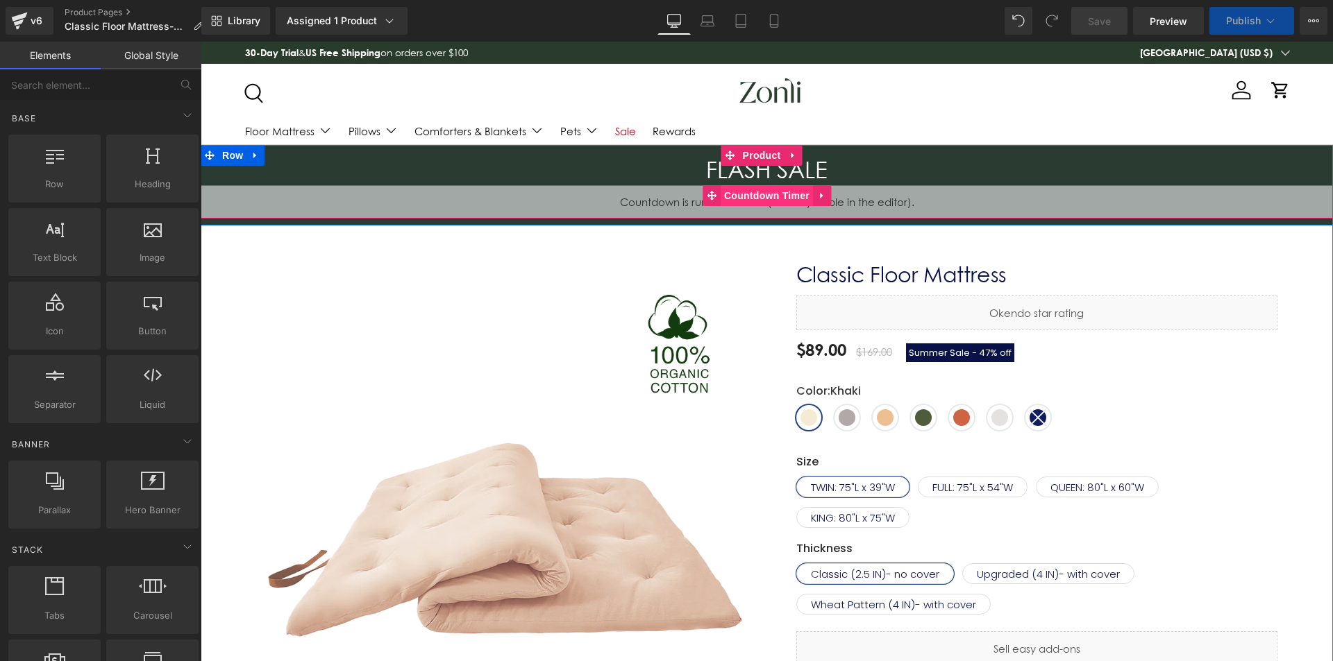
click at [760, 195] on span "Countdown Timer" at bounding box center [766, 195] width 92 height 21
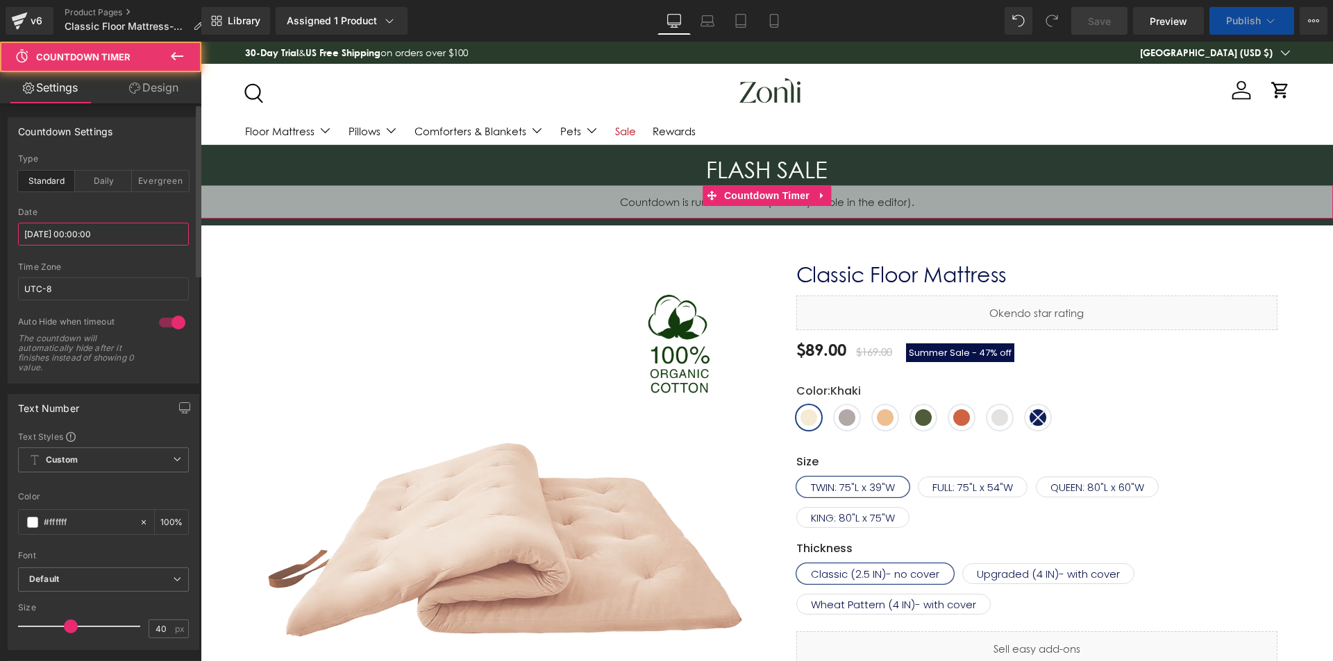
click at [90, 229] on input "[DATE] 00:00:00" at bounding box center [103, 234] width 171 height 23
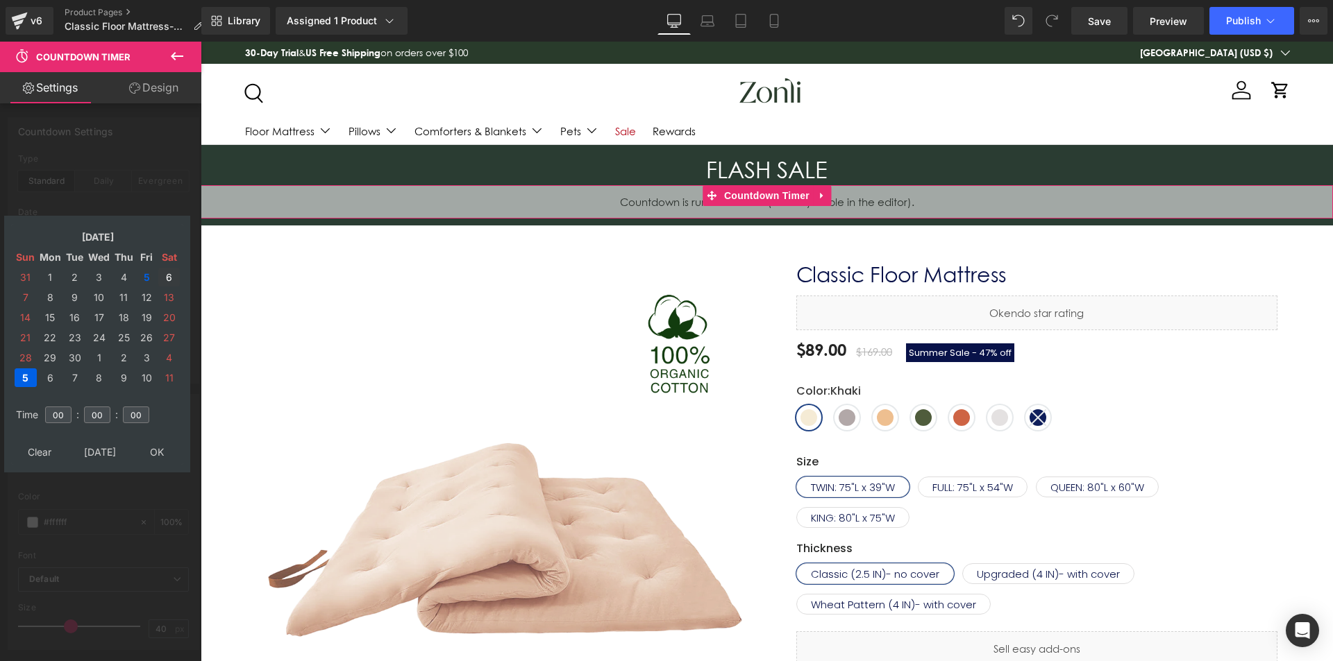
click at [169, 273] on td "6" at bounding box center [169, 277] width 22 height 19
type input "[DATE] 00:00:00"
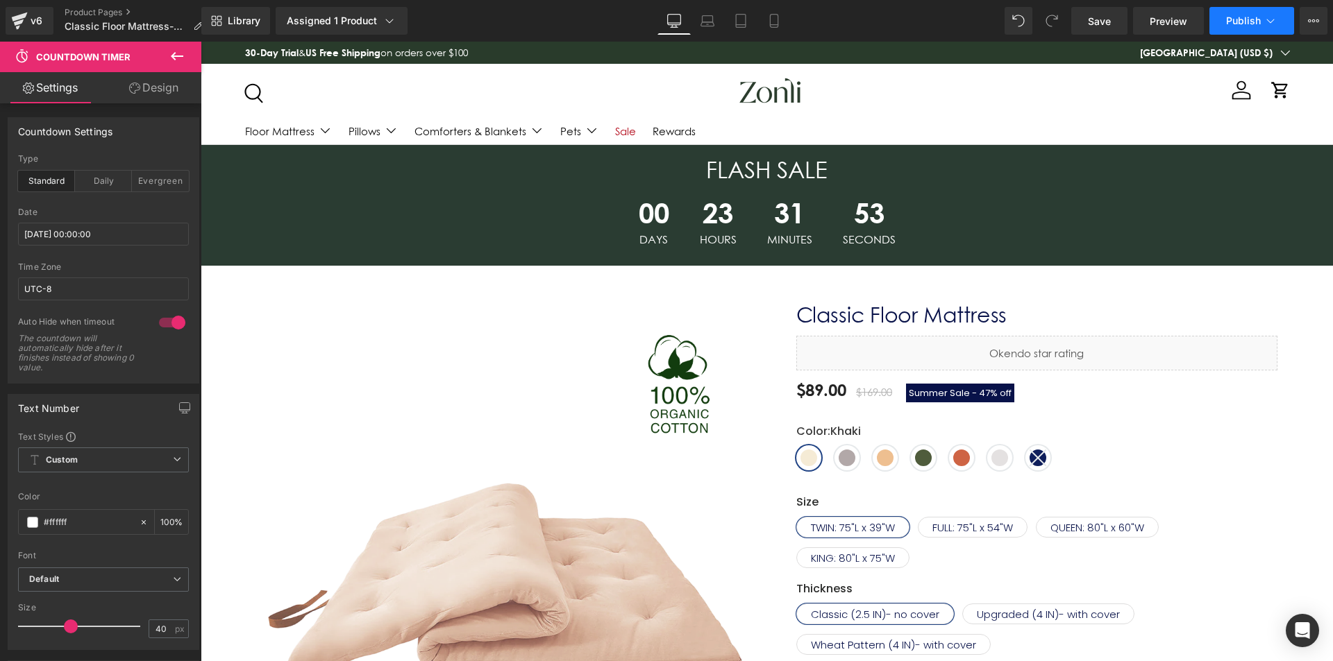
click at [1239, 15] on span "Publish" at bounding box center [1243, 20] width 35 height 11
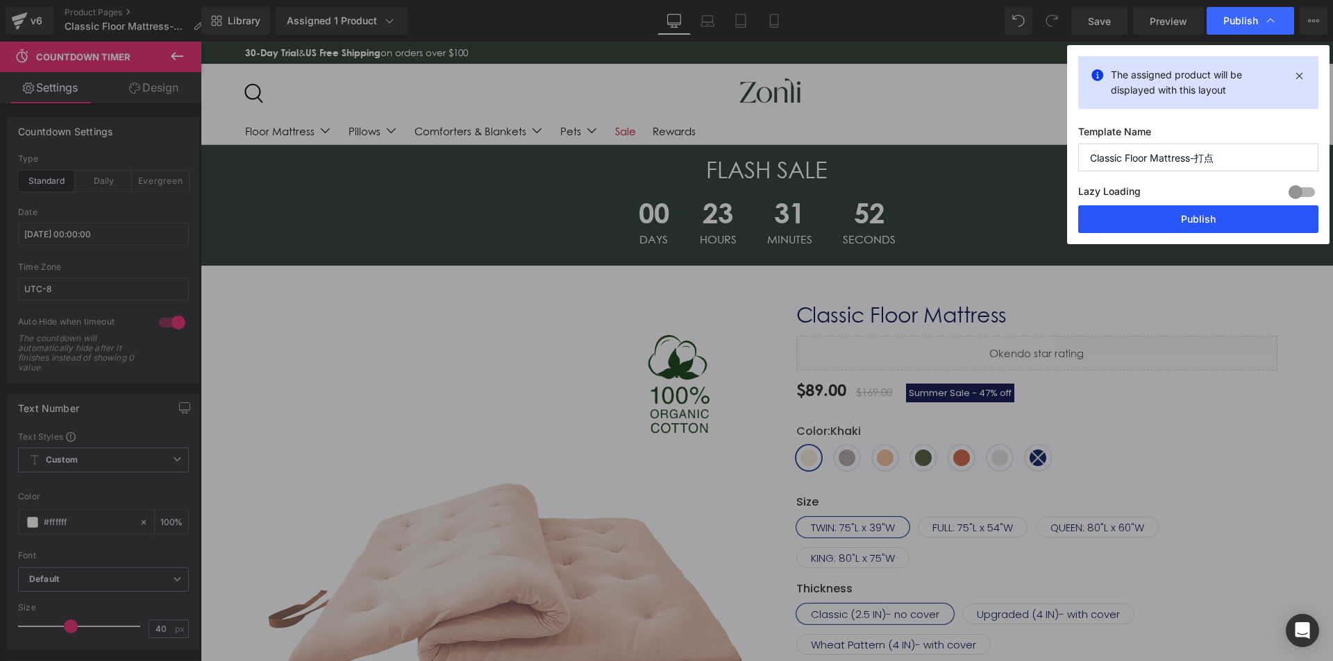
click at [1203, 209] on button "Publish" at bounding box center [1198, 219] width 240 height 28
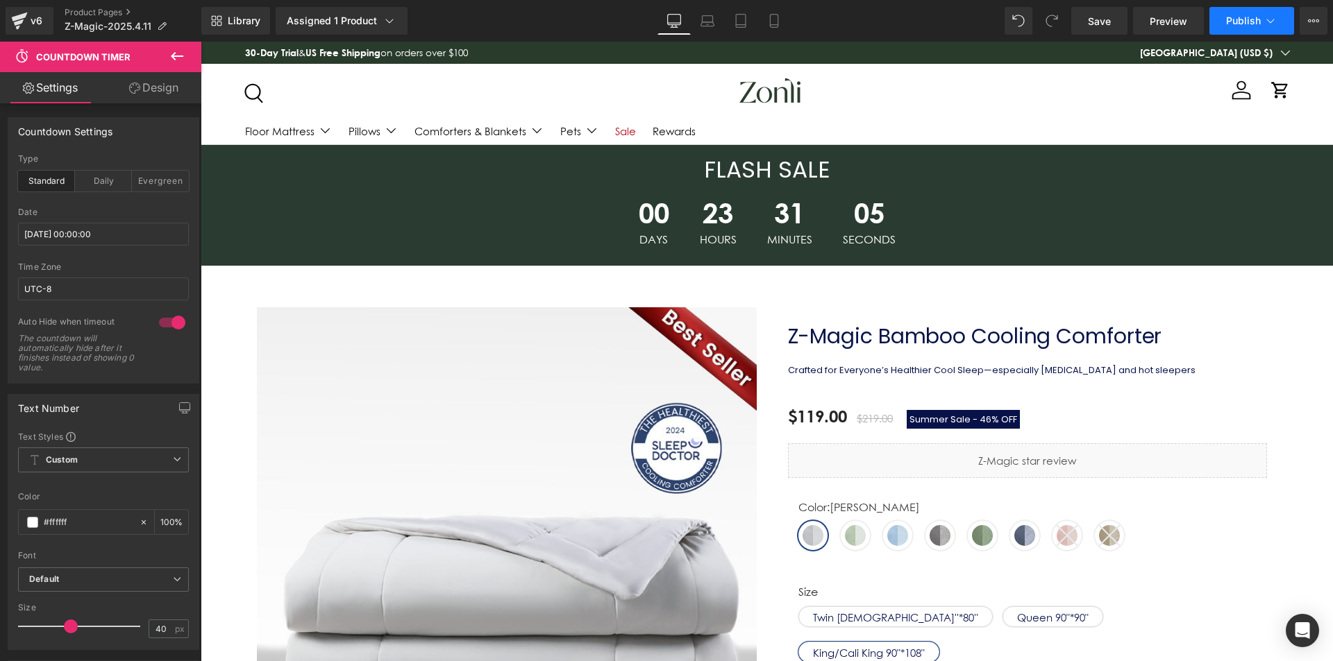
click at [1251, 19] on span "Publish" at bounding box center [1243, 20] width 35 height 11
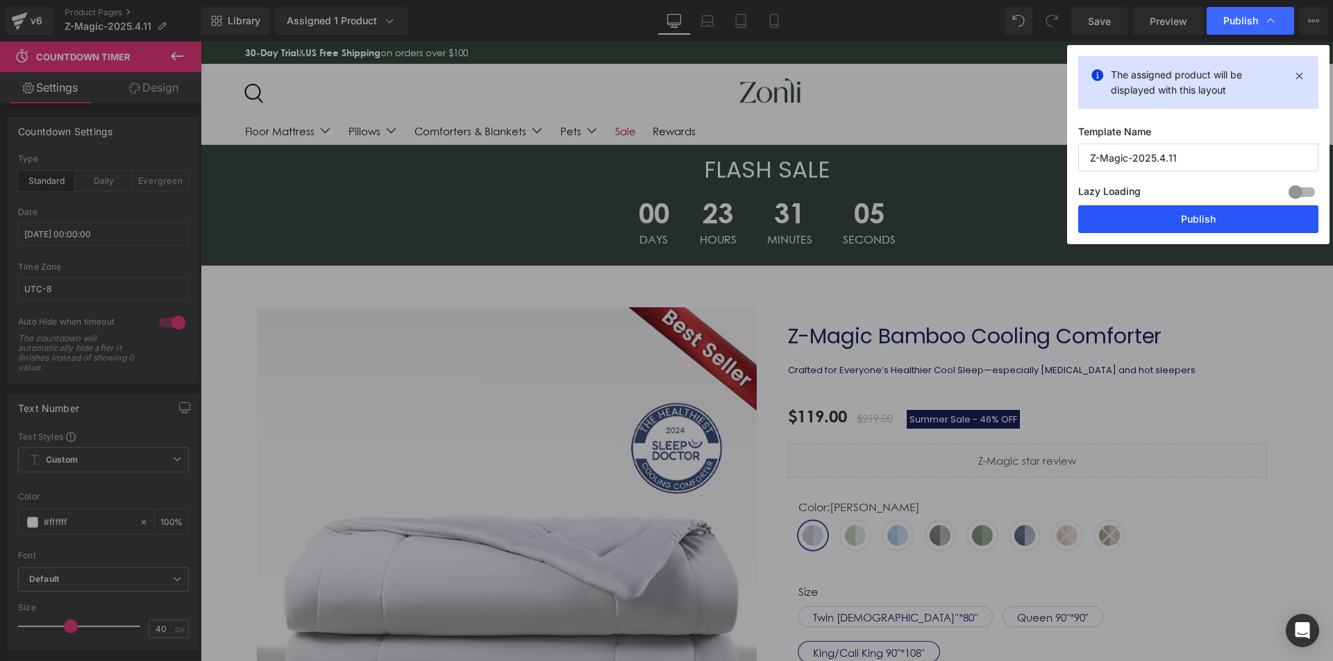
click at [1220, 227] on button "Publish" at bounding box center [1198, 219] width 240 height 28
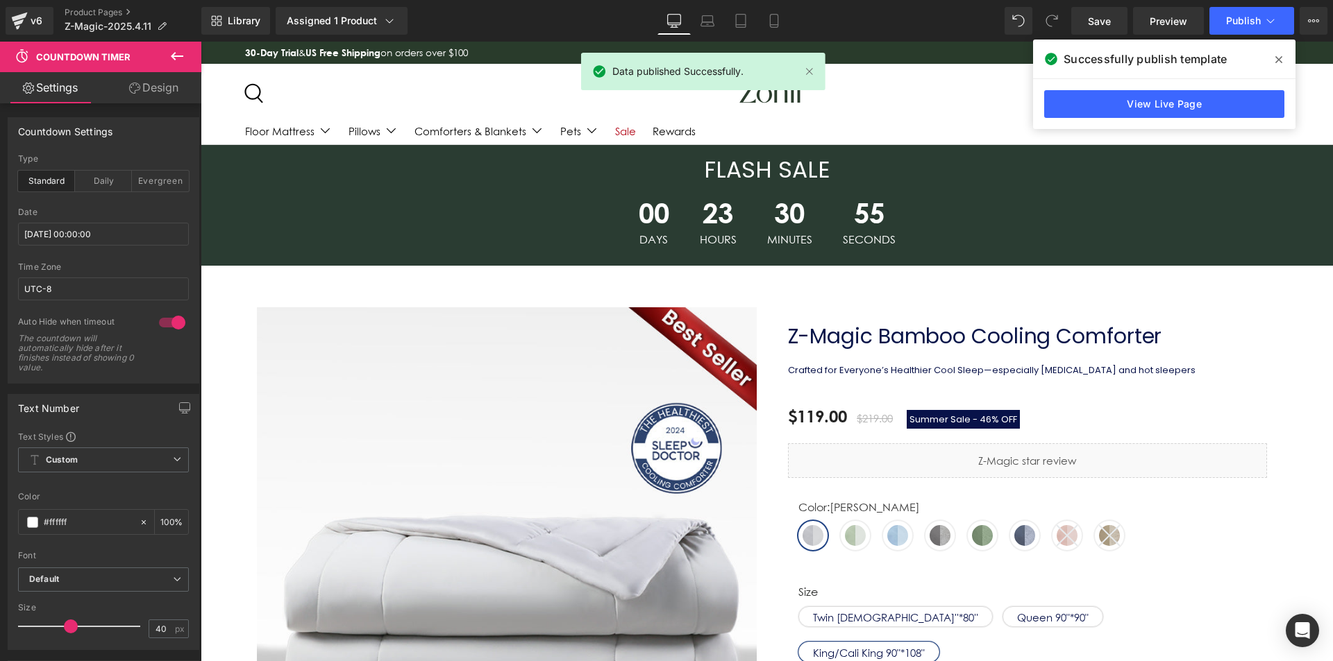
click at [1274, 59] on span at bounding box center [1278, 60] width 22 height 22
